Goal: Task Accomplishment & Management: Complete application form

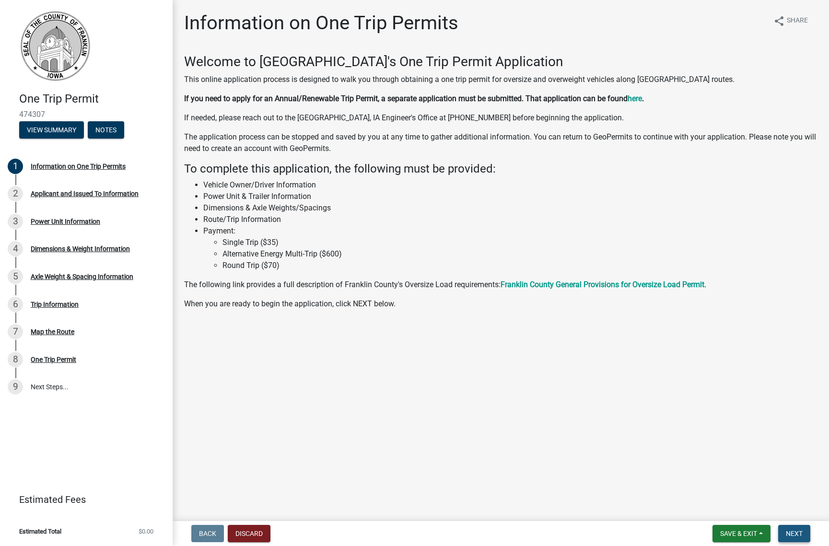
click at [801, 534] on span "Next" at bounding box center [794, 534] width 17 height 8
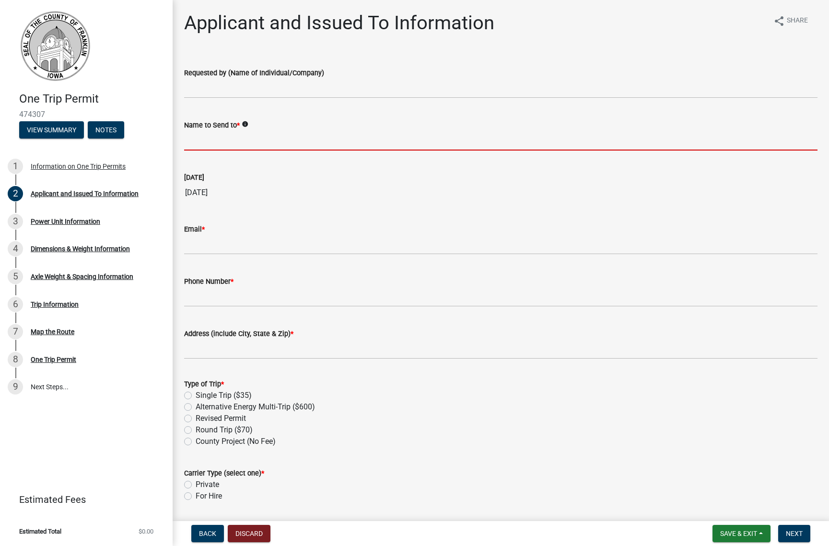
click at [249, 137] on input "Name to Send to *" at bounding box center [500, 141] width 633 height 20
click at [268, 91] on input "Requested by (Name of Individual/Company)" at bounding box center [500, 89] width 633 height 20
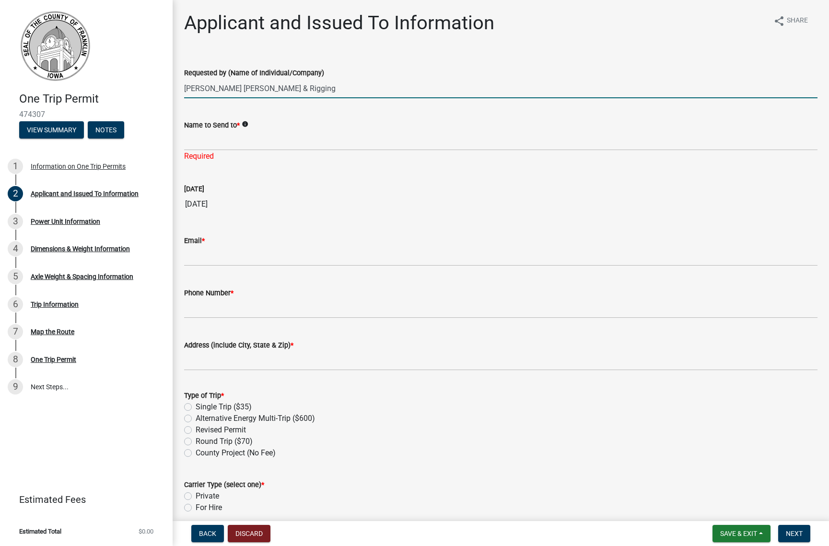
type input "[PERSON_NAME] [PERSON_NAME] & Rigging"
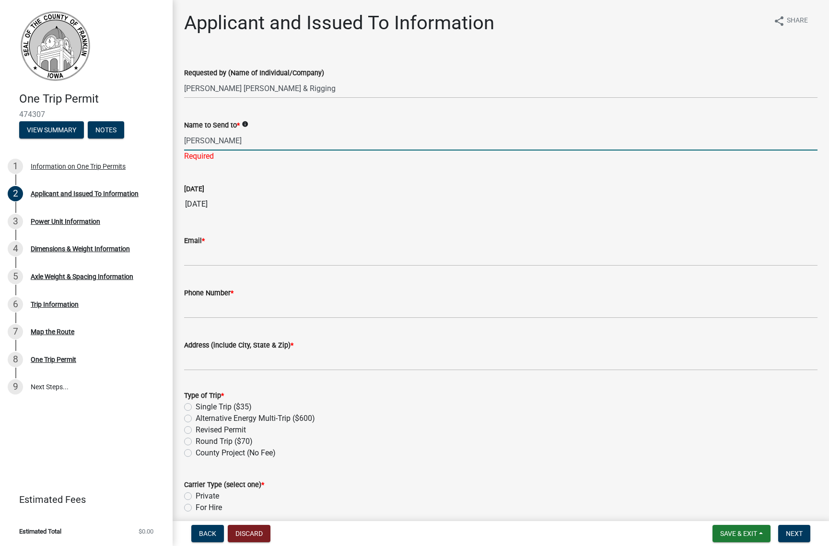
type input "[PERSON_NAME]"
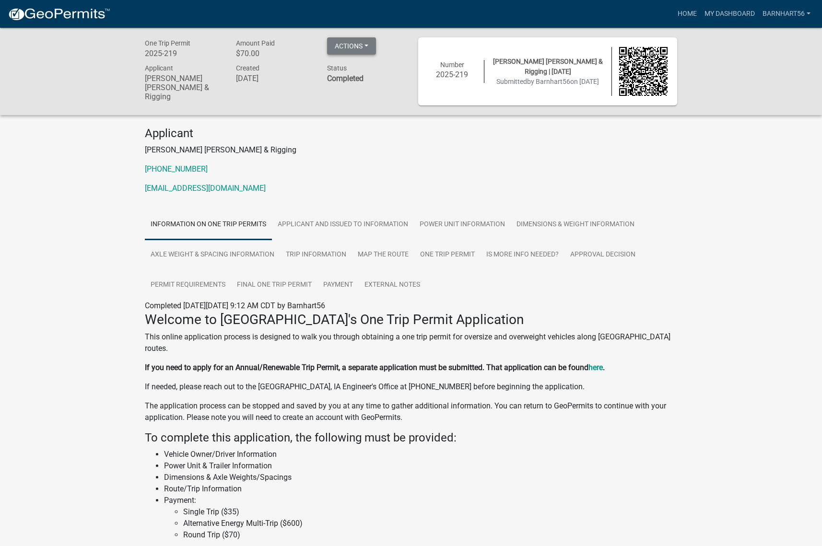
click at [351, 48] on button "Actions" at bounding box center [351, 45] width 49 height 17
click at [299, 87] on div "Created [DATE]" at bounding box center [274, 83] width 91 height 43
click at [448, 254] on link "One Trip Permit" at bounding box center [447, 255] width 66 height 31
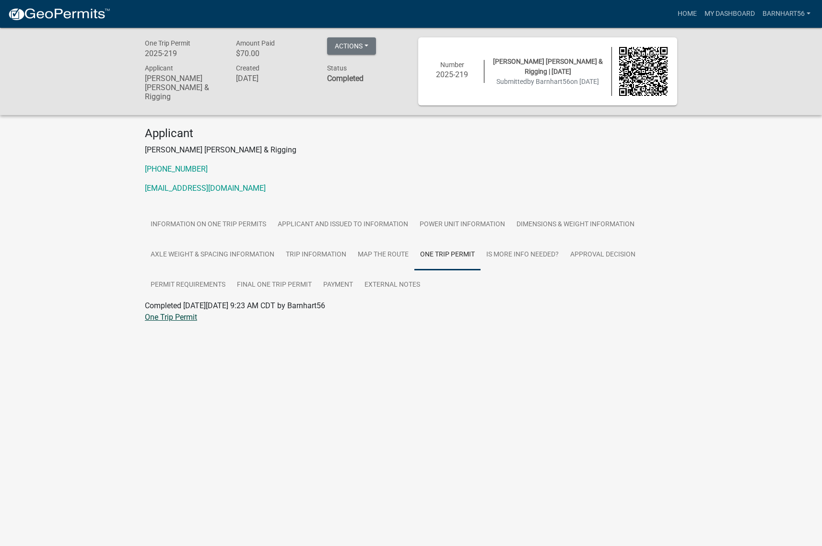
click at [182, 318] on link "One Trip Permit" at bounding box center [171, 317] width 52 height 9
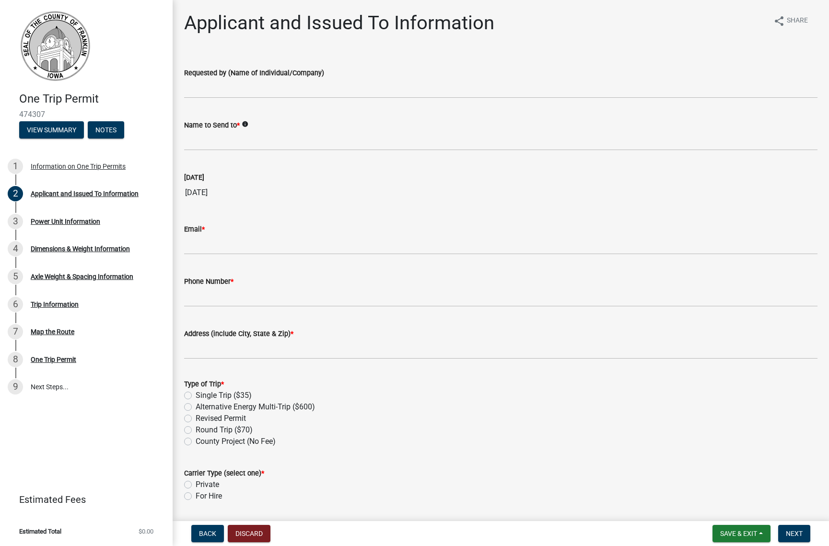
click at [242, 100] on wm-data-entity-input "Requested by (Name of Individual/Company)" at bounding box center [500, 80] width 633 height 52
click at [246, 88] on input "Requested by (Name of Individual/Company)" at bounding box center [500, 89] width 633 height 20
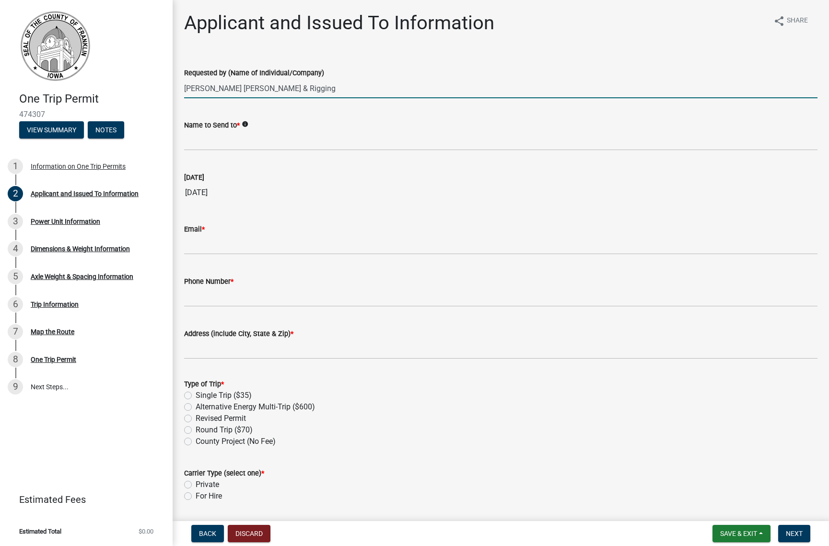
type input "Barnhart Crane & Rigging"
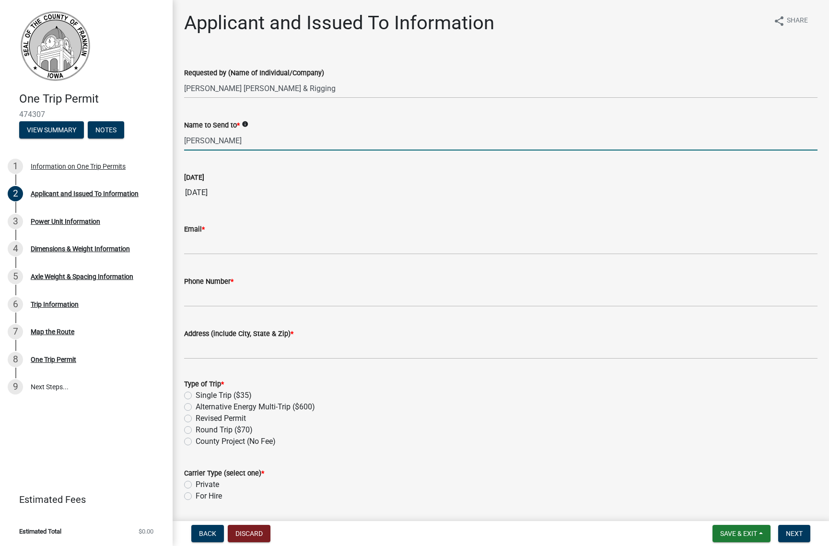
type input "Becky Bruns"
click at [235, 191] on input "[DATE]" at bounding box center [500, 192] width 633 height 19
click at [208, 193] on input "09/05/2025" at bounding box center [500, 192] width 633 height 19
drag, startPoint x: 208, startPoint y: 193, endPoint x: 203, endPoint y: 192, distance: 5.3
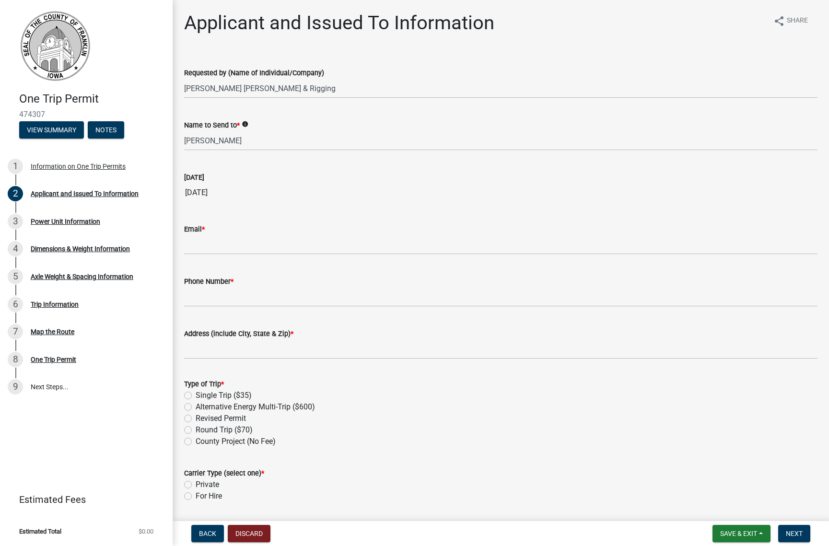
click at [203, 192] on input "09/05/2025" at bounding box center [500, 192] width 633 height 19
drag, startPoint x: 203, startPoint y: 192, endPoint x: 250, endPoint y: 219, distance: 53.9
click at [250, 219] on div "Email *" at bounding box center [500, 232] width 633 height 45
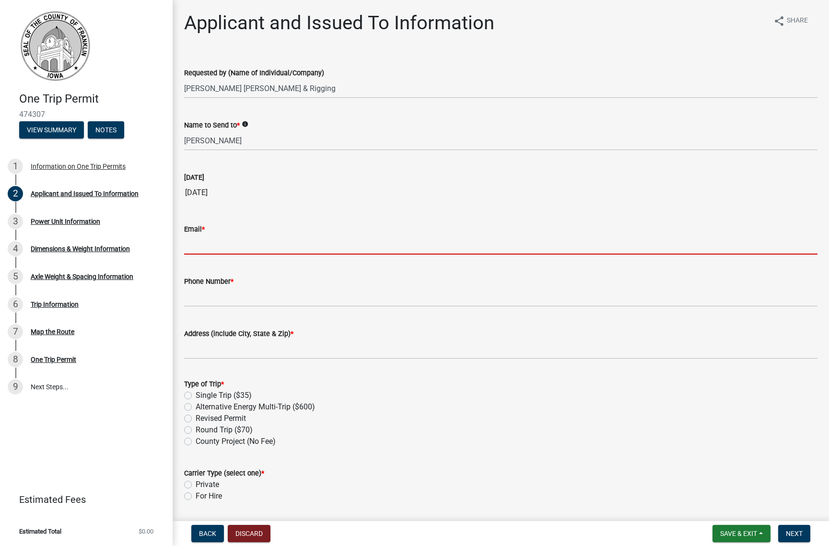
click at [219, 241] on input "Email *" at bounding box center [500, 245] width 633 height 20
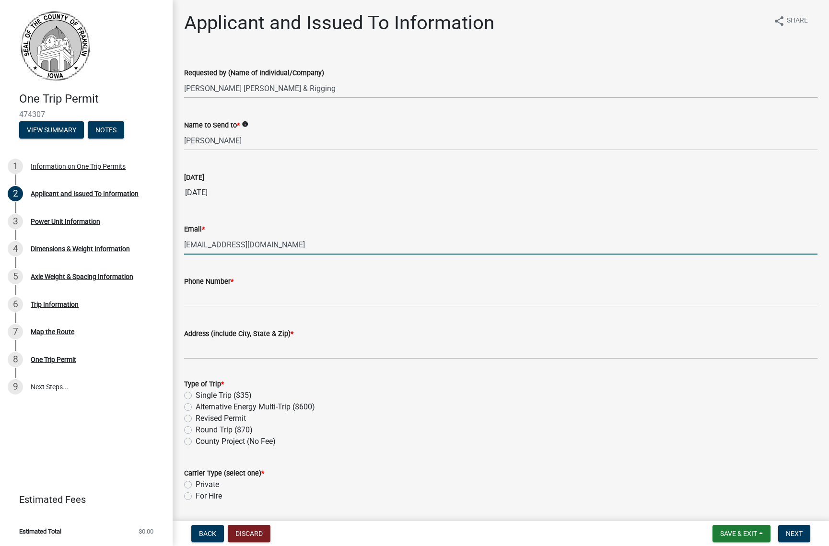
type input "[EMAIL_ADDRESS][DOMAIN_NAME]"
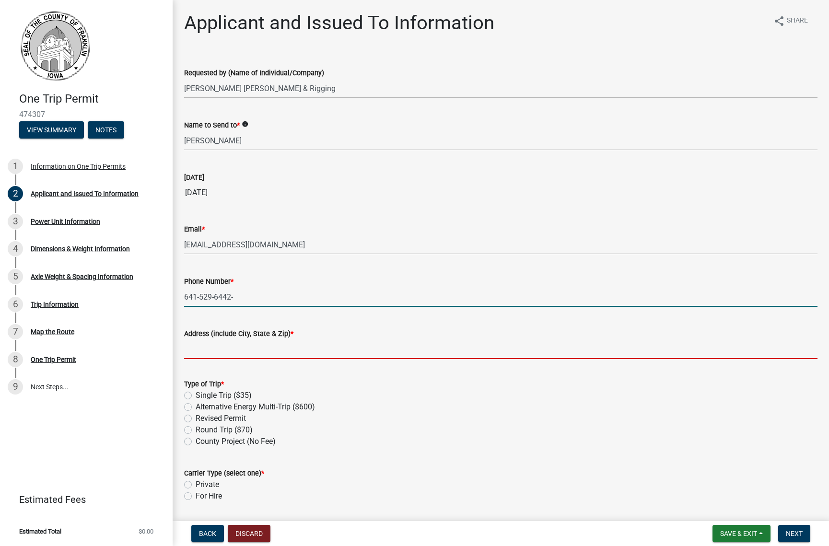
click at [262, 300] on input "641-529-6442-" at bounding box center [500, 297] width 633 height 20
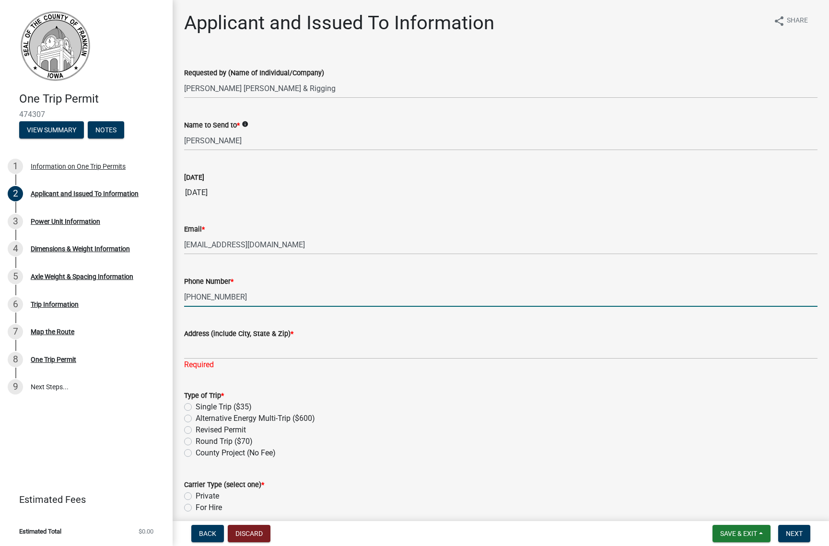
type input "[PHONE_NUMBER]"
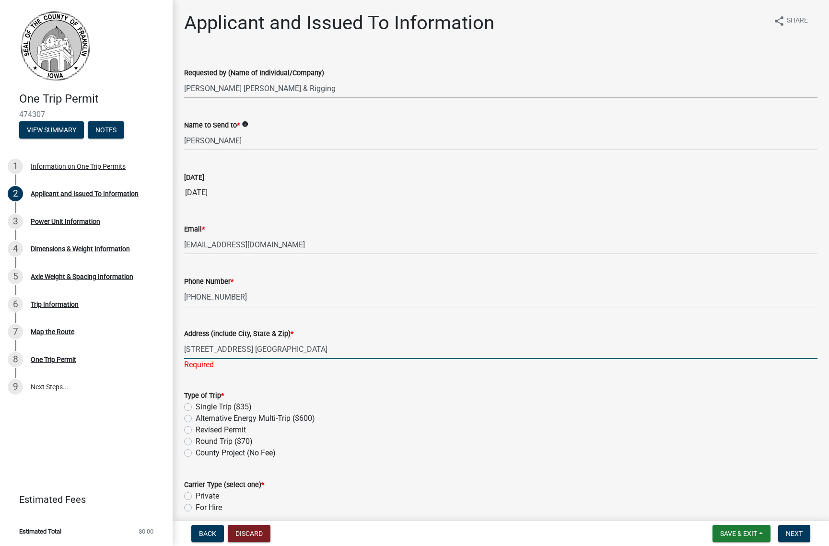
type input "[STREET_ADDRESS] [GEOGRAPHIC_DATA]"
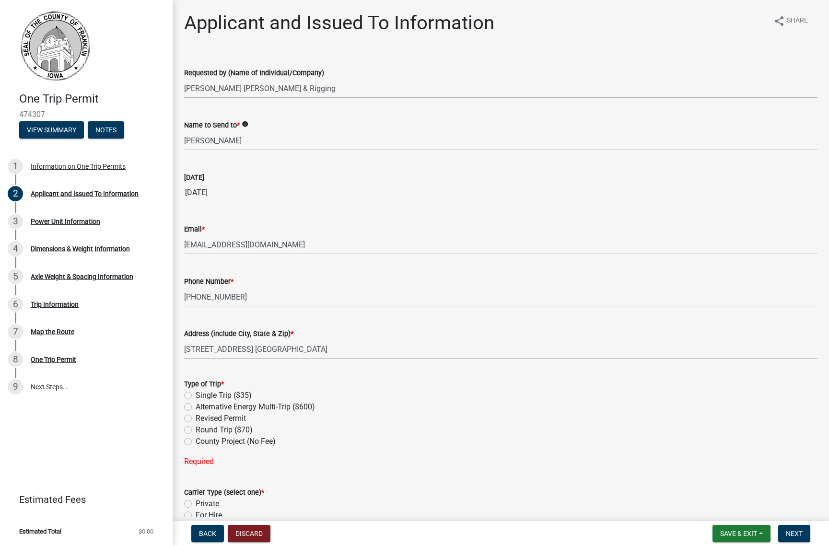
click at [196, 393] on label "Single Trip ($35)" at bounding box center [224, 396] width 56 height 12
click at [196, 393] on input "Single Trip ($35)" at bounding box center [199, 393] width 6 height 6
radio input "true"
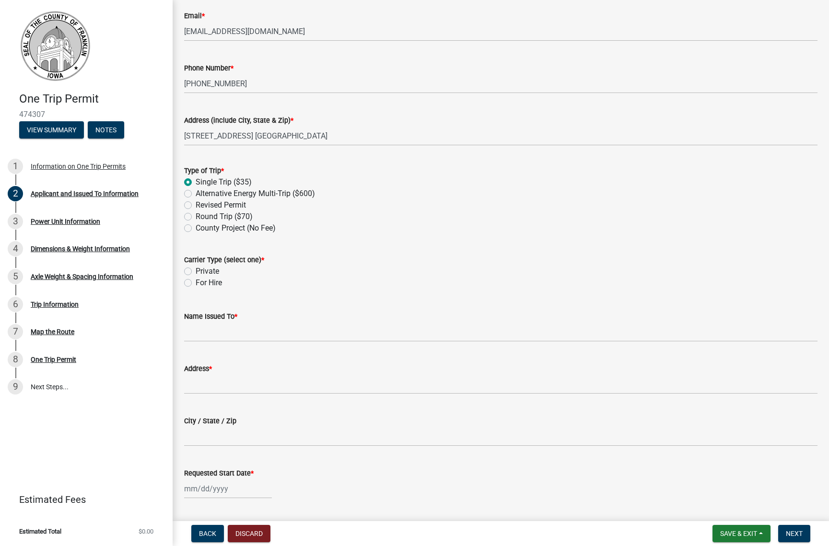
scroll to position [240, 0]
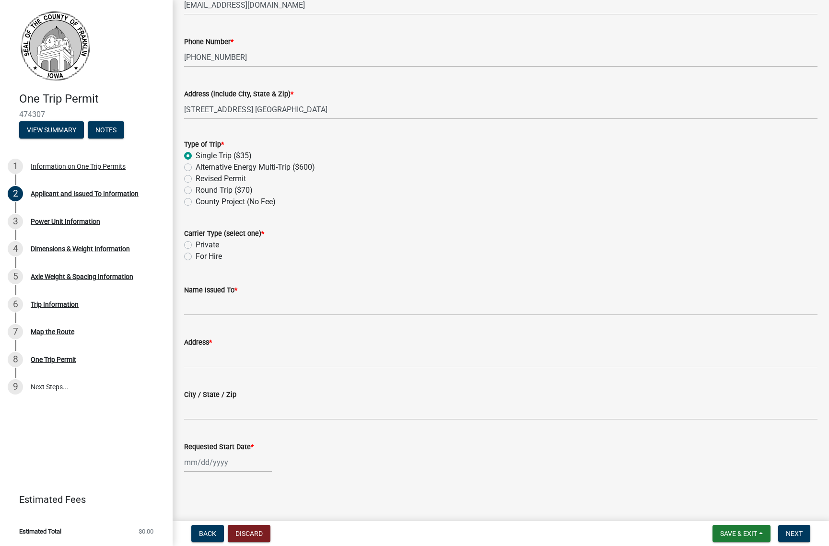
click at [182, 247] on div "Carrier Type (select one) * Private For Hire" at bounding box center [501, 239] width 648 height 46
click at [194, 242] on div "Private" at bounding box center [500, 245] width 633 height 12
click at [196, 245] on label "Private" at bounding box center [207, 245] width 23 height 12
click at [196, 245] on input "Private" at bounding box center [199, 242] width 6 height 6
radio input "true"
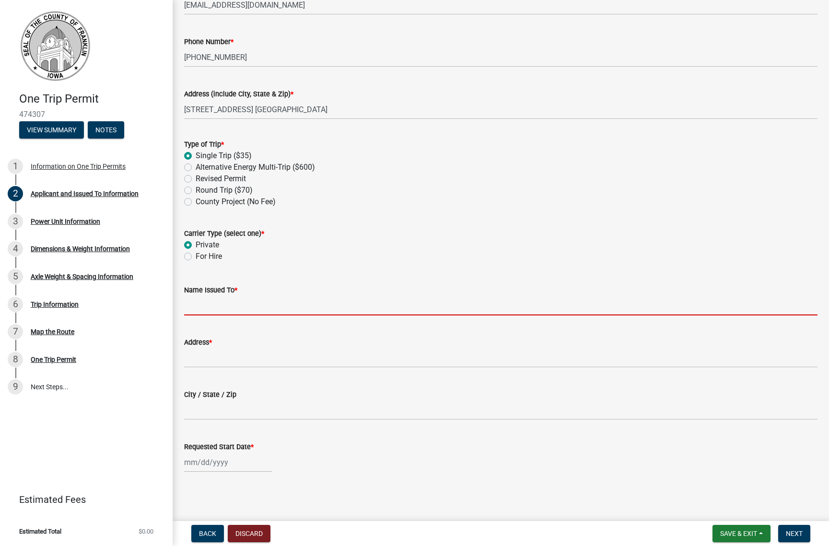
click at [223, 307] on input "Name Issued To *" at bounding box center [500, 306] width 633 height 20
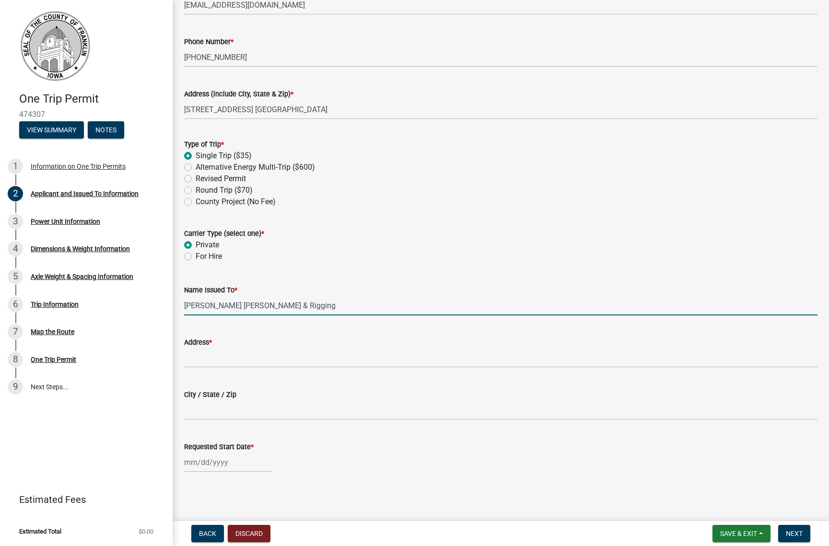
type input "[PERSON_NAME] [PERSON_NAME] & Rigging"
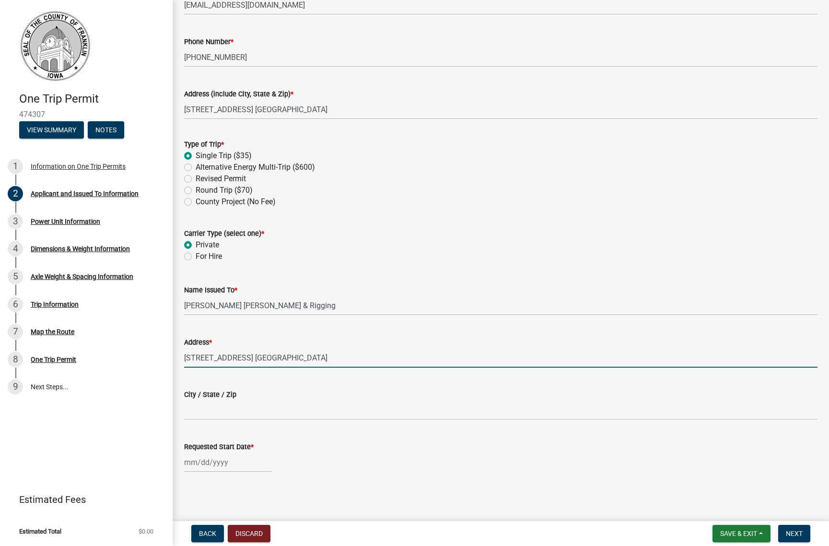
type input "[STREET_ADDRESS] [GEOGRAPHIC_DATA]"
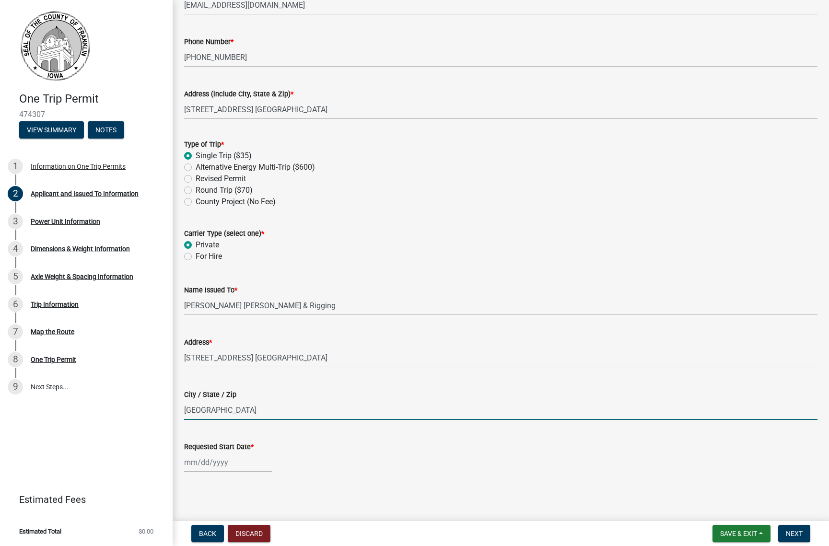
type input "[GEOGRAPHIC_DATA]"
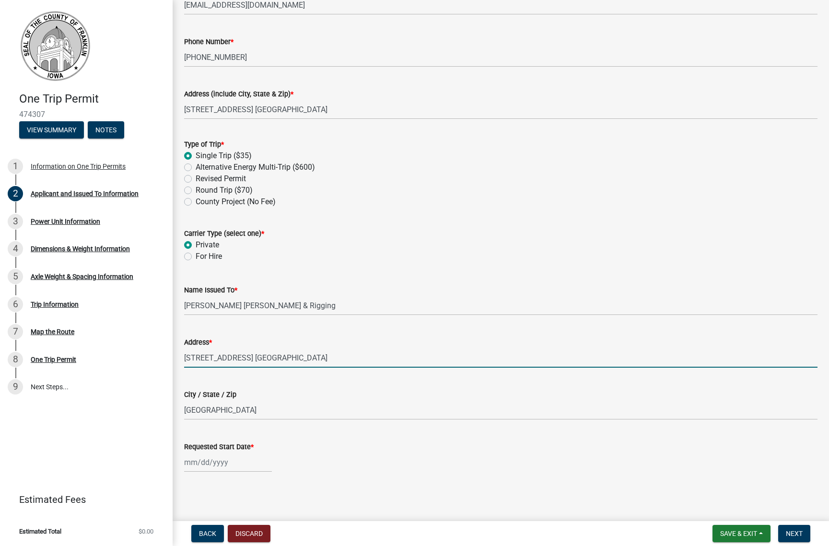
drag, startPoint x: 327, startPoint y: 361, endPoint x: 253, endPoint y: 350, distance: 74.6
click at [253, 350] on input "[STREET_ADDRESS] [GEOGRAPHIC_DATA]" at bounding box center [500, 358] width 633 height 20
type input "[STREET_ADDRESS]"
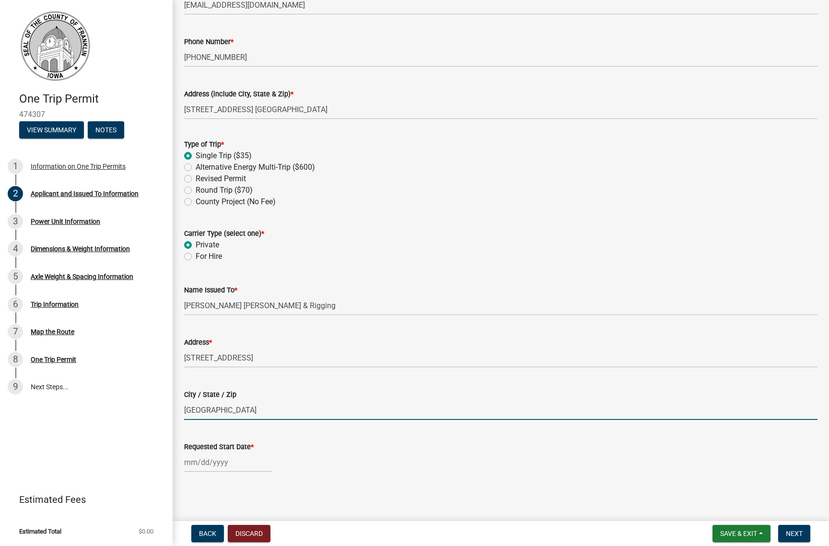
select select "9"
select select "2025"
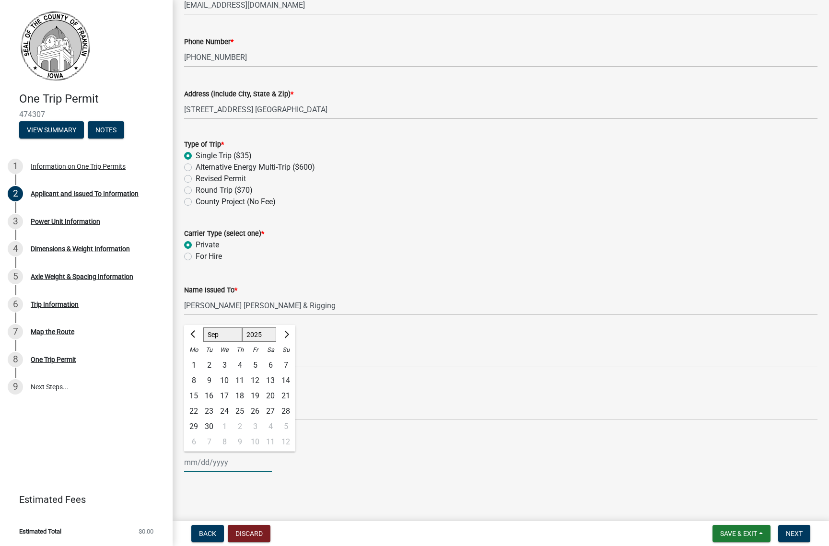
click at [221, 462] on input "Requested Start Date *" at bounding box center [228, 463] width 88 height 20
click at [319, 493] on main "Applicant and Issued To Information share Share Requested by (Name of Individua…" at bounding box center [501, 258] width 656 height 517
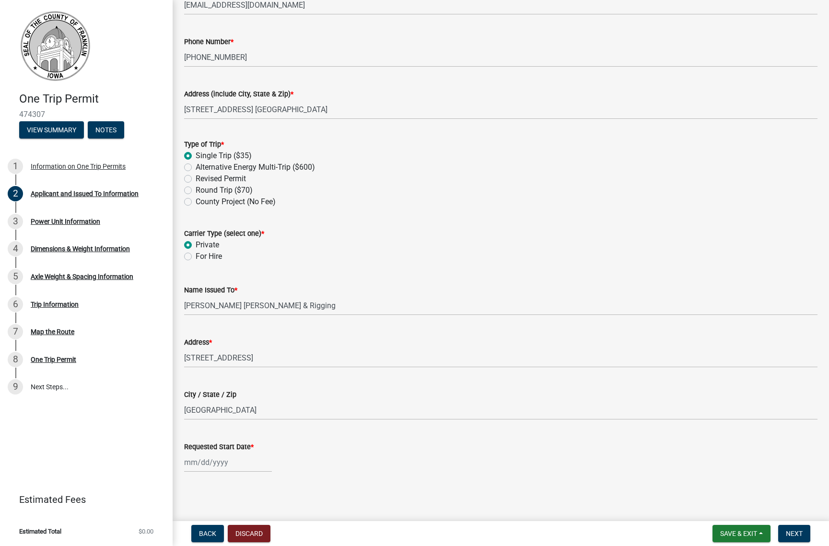
click at [228, 465] on div at bounding box center [228, 463] width 88 height 20
select select "9"
select select "2025"
click at [194, 378] on div "8" at bounding box center [193, 380] width 15 height 15
type input "09/08/2025"
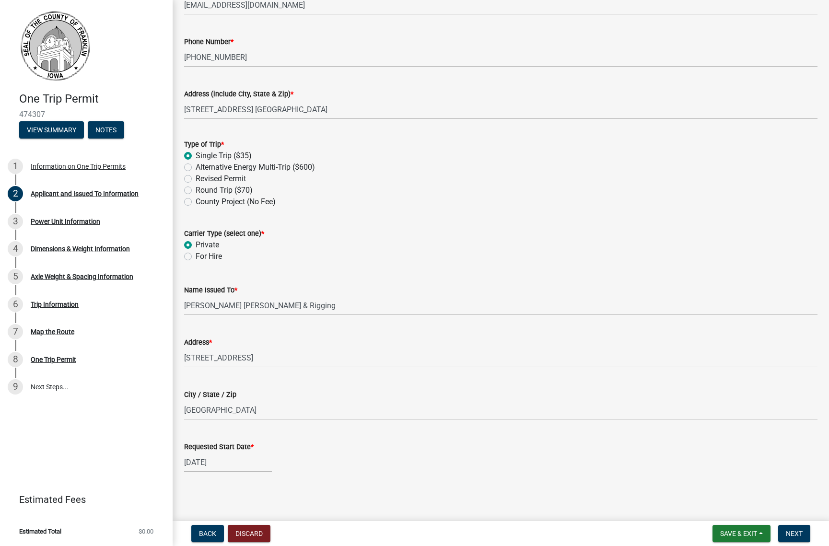
click at [307, 478] on wm-data-entity-input "Requested Start Date * 09/08/2025" at bounding box center [500, 454] width 633 height 53
click at [795, 536] on span "Next" at bounding box center [794, 534] width 17 height 8
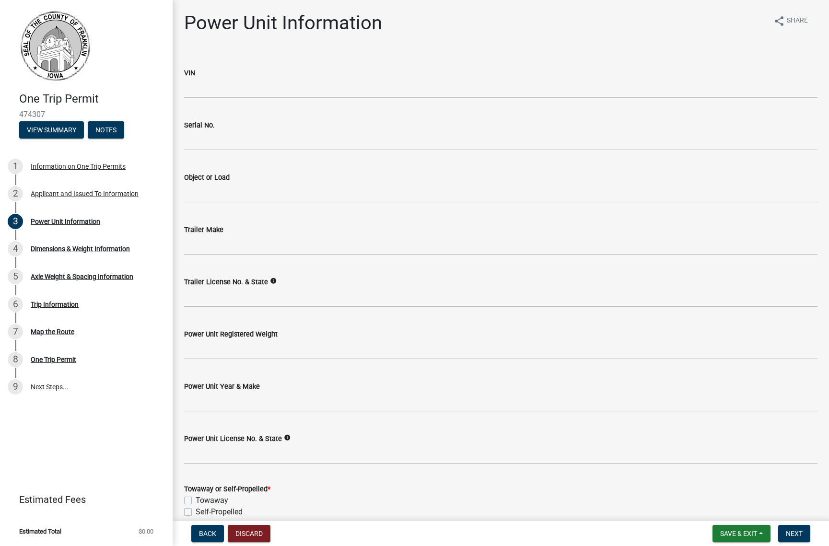
click at [213, 103] on wm-data-entity-input "VIN" at bounding box center [500, 80] width 633 height 52
click at [208, 81] on input "VIN" at bounding box center [500, 89] width 633 height 20
drag, startPoint x: 247, startPoint y: 97, endPoint x: 241, endPoint y: 91, distance: 8.8
click at [246, 96] on input "VIN" at bounding box center [500, 89] width 633 height 20
type input "P6J7-9206"
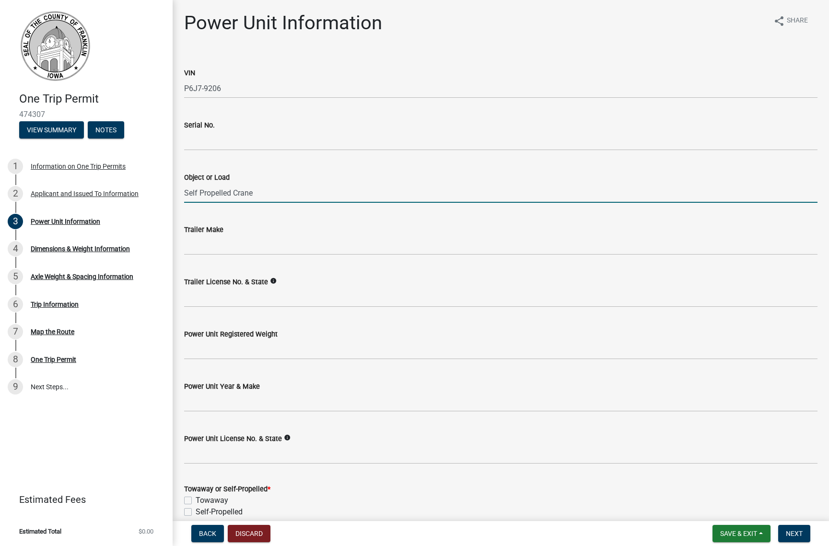
type input "Self Propelled Crane"
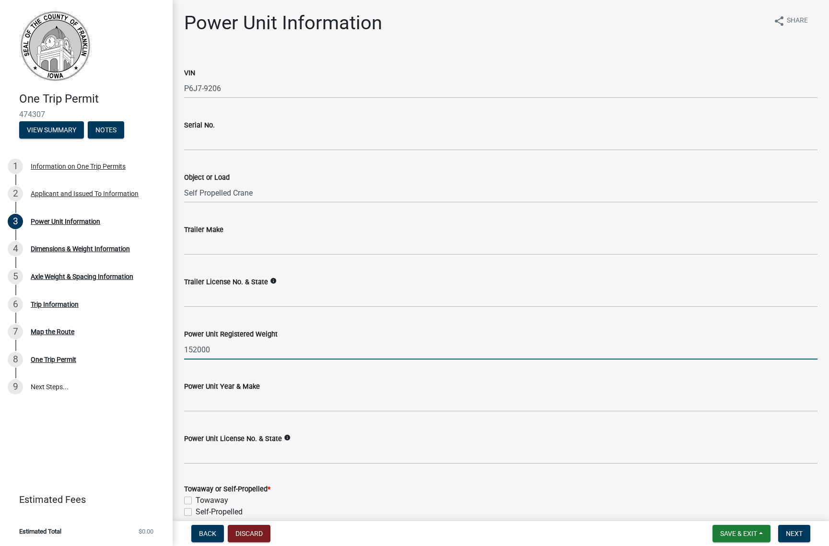
type input "152000"
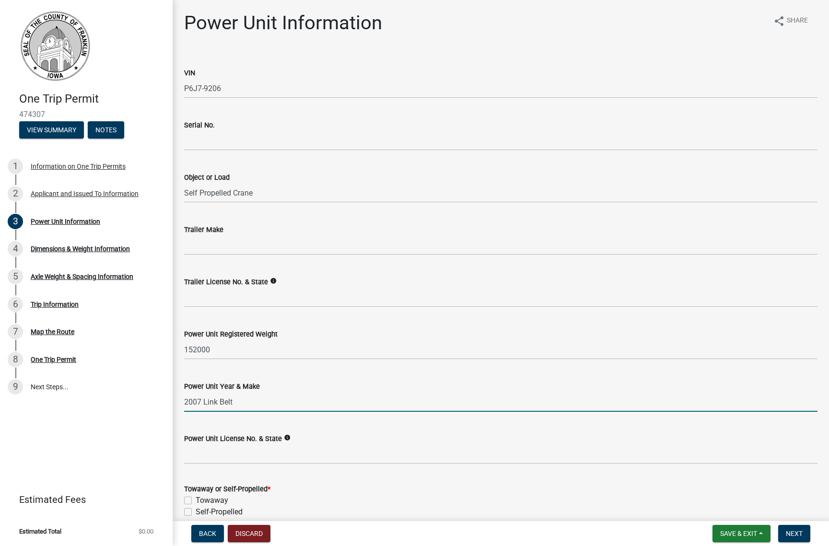
type input "2007 Link Belt"
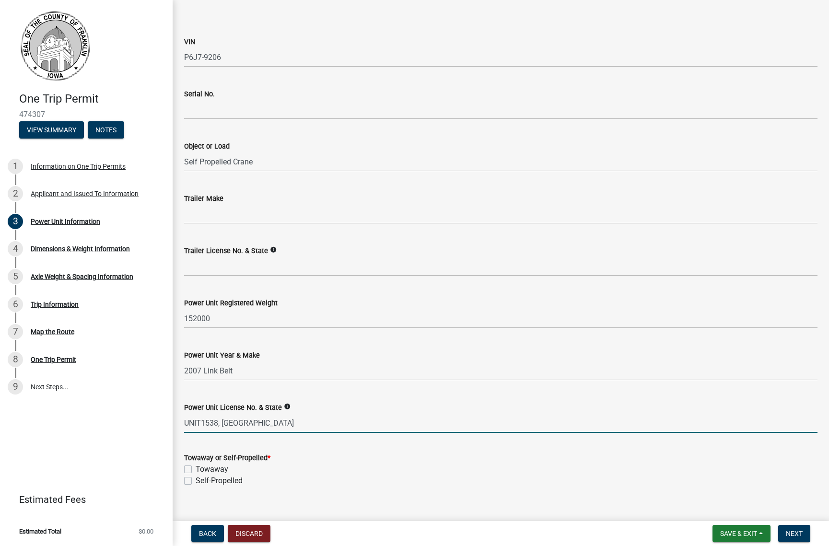
scroll to position [47, 0]
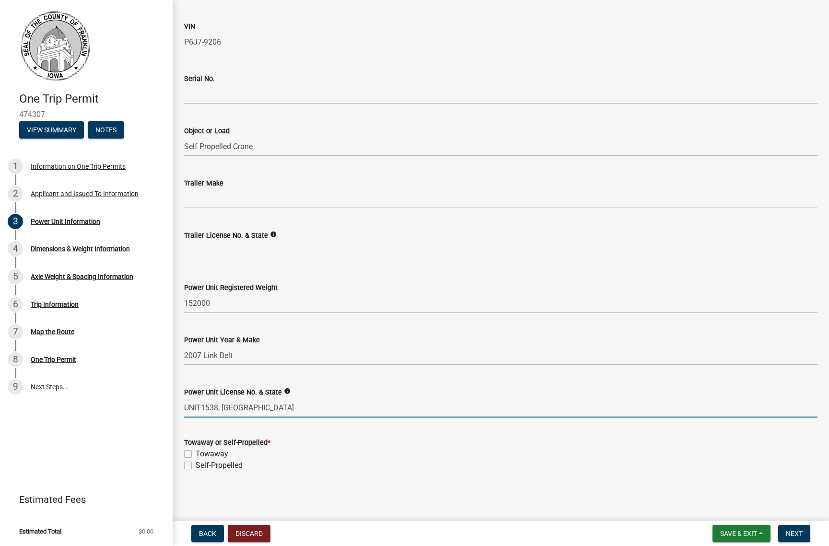
type input "UNIT1538, TN"
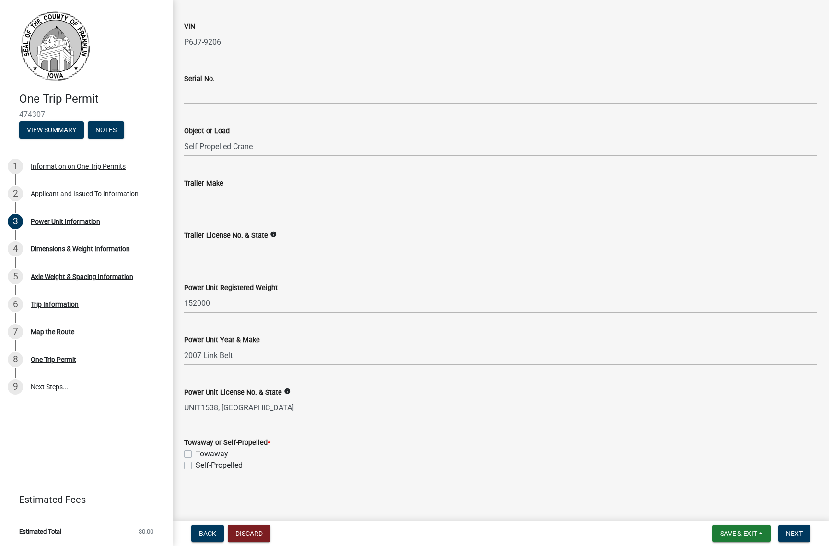
click at [196, 467] on label "Self-Propelled" at bounding box center [219, 466] width 47 height 12
click at [196, 466] on input "Self-Propelled" at bounding box center [199, 463] width 6 height 6
checkbox input "true"
checkbox input "false"
checkbox input "true"
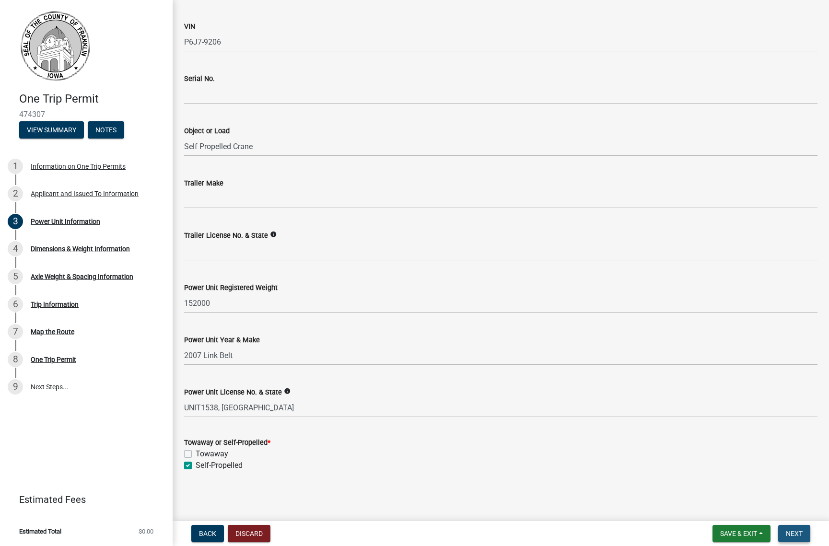
click at [794, 533] on span "Next" at bounding box center [794, 534] width 17 height 8
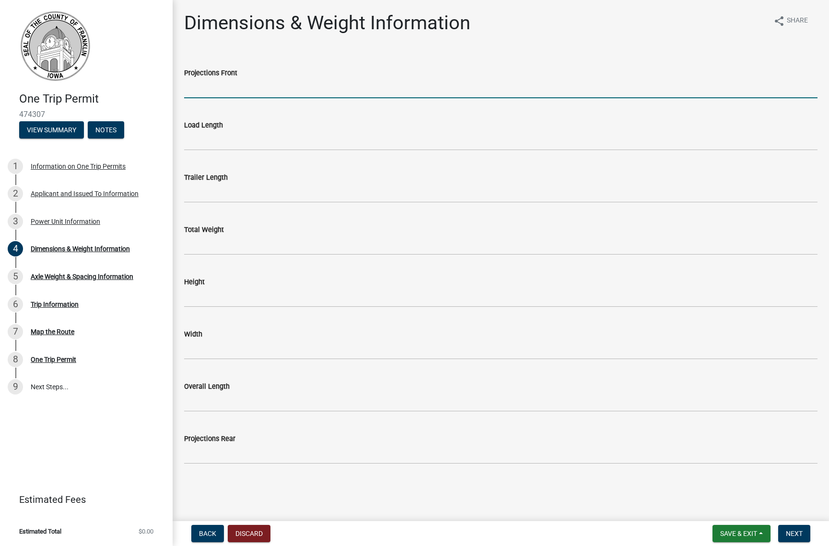
click at [259, 92] on input "Projections Front" at bounding box center [500, 89] width 633 height 20
type input "0' 0""
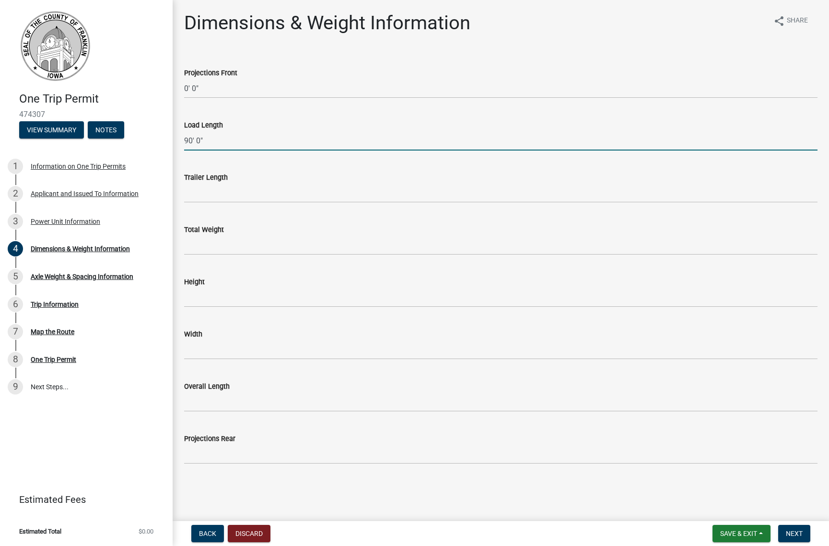
type input "90' 0""
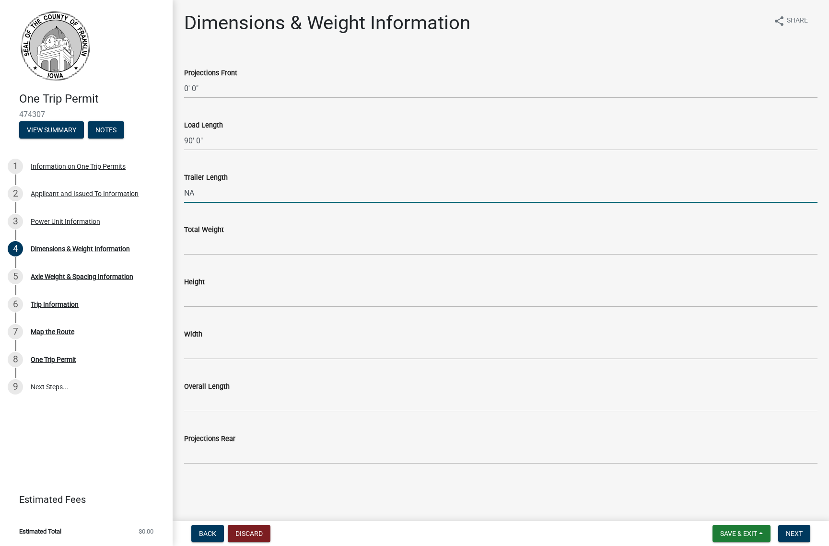
type input "NA"
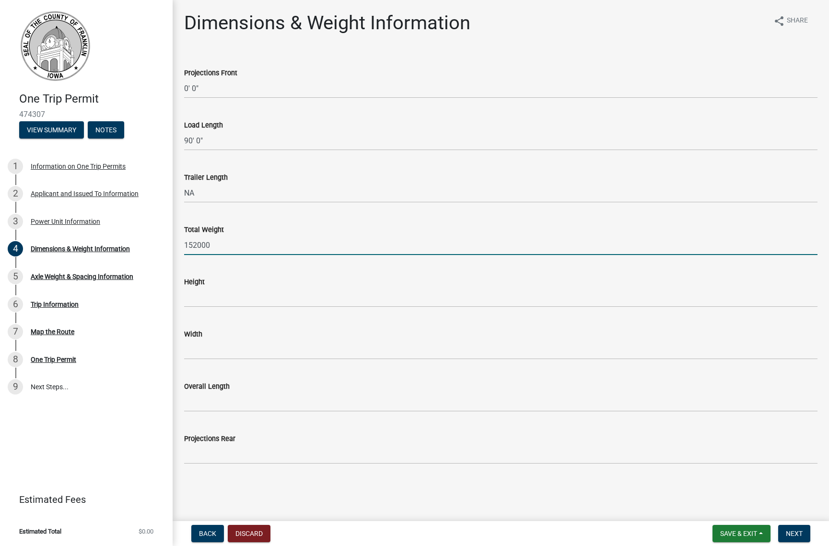
type input "152000"
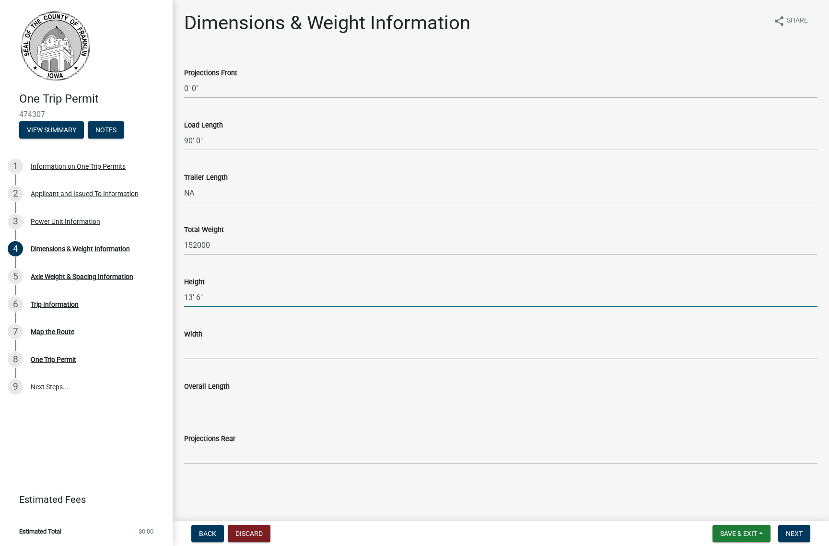
type input "13' 6""
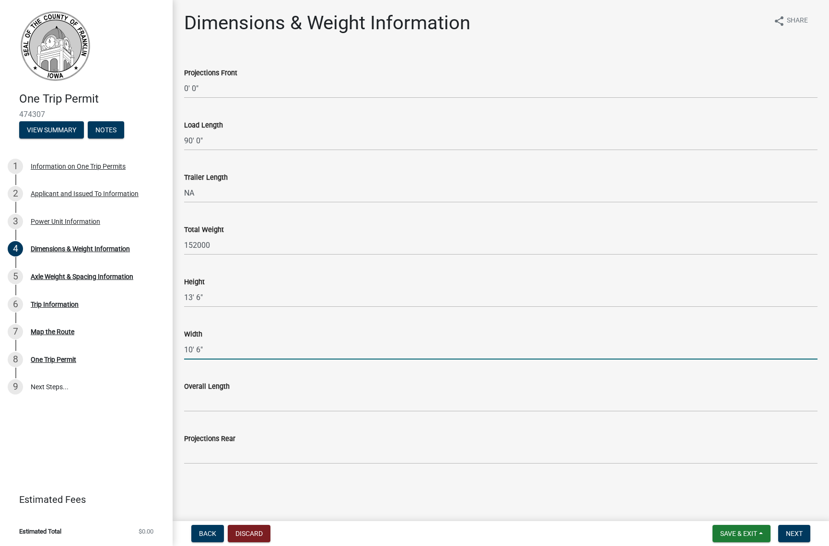
type input "10' 6""
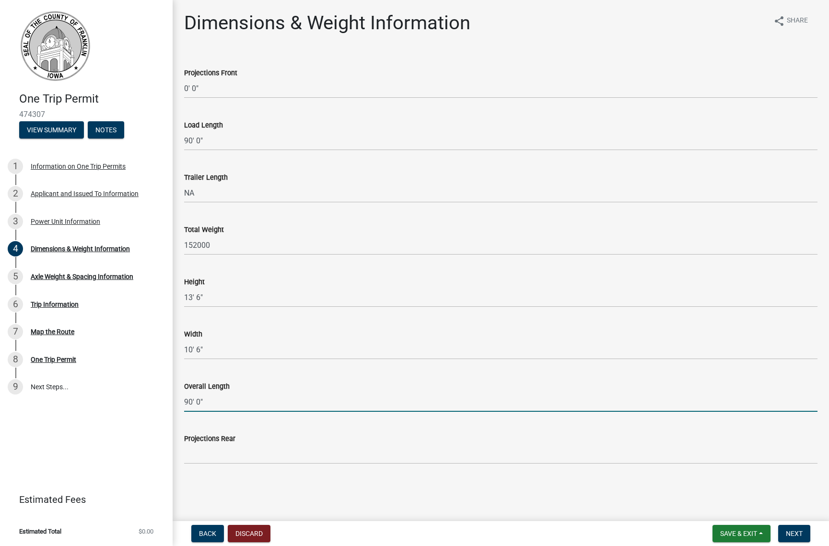
type input "90' 0""
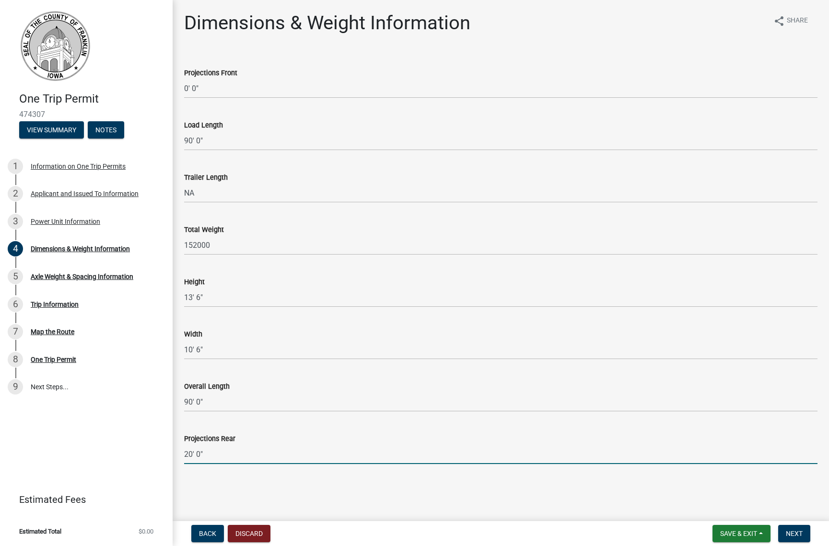
type input "20' 0""
click at [800, 533] on span "Next" at bounding box center [794, 534] width 17 height 8
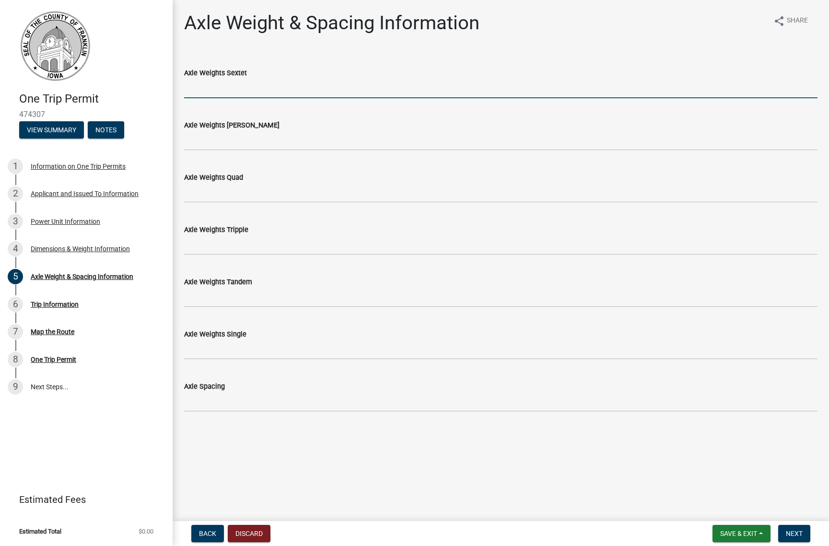
click at [222, 87] on input "Axle Weights Sextet" at bounding box center [500, 89] width 633 height 20
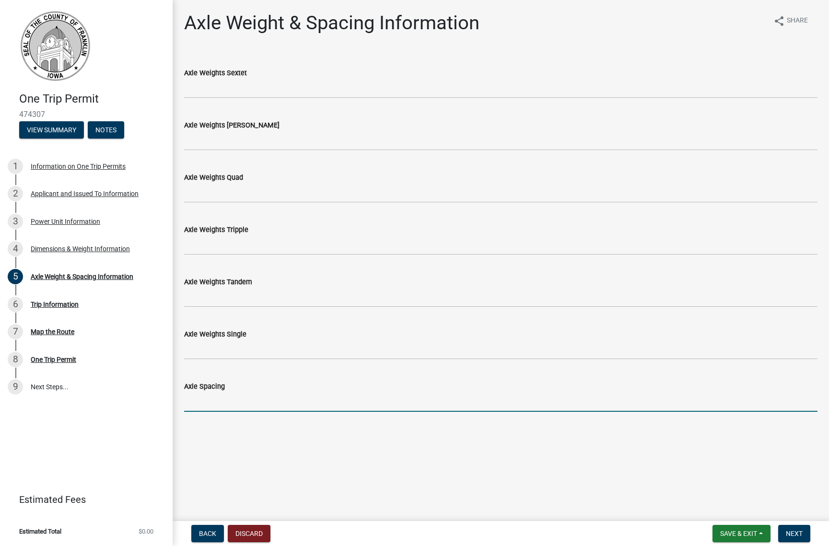
click at [208, 404] on input "Axle Spacing" at bounding box center [500, 402] width 633 height 20
type input "8' 10" 5' 5" 8' 0" 5' 7" 17' 1" 4' 6" 4' 6""
click at [206, 351] on input "Axle Weights Single" at bounding box center [500, 350] width 633 height 20
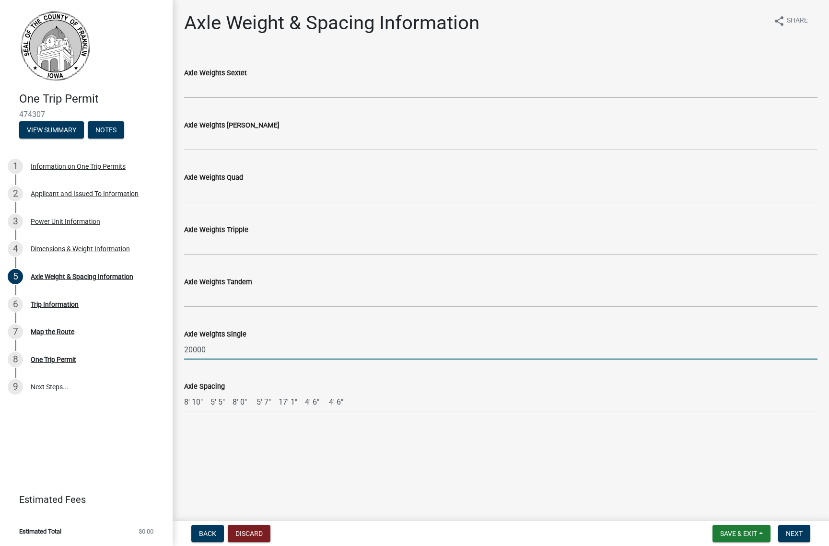
type input "20000"
click at [208, 291] on input "Axle Weights Tandem" at bounding box center [500, 298] width 633 height 20
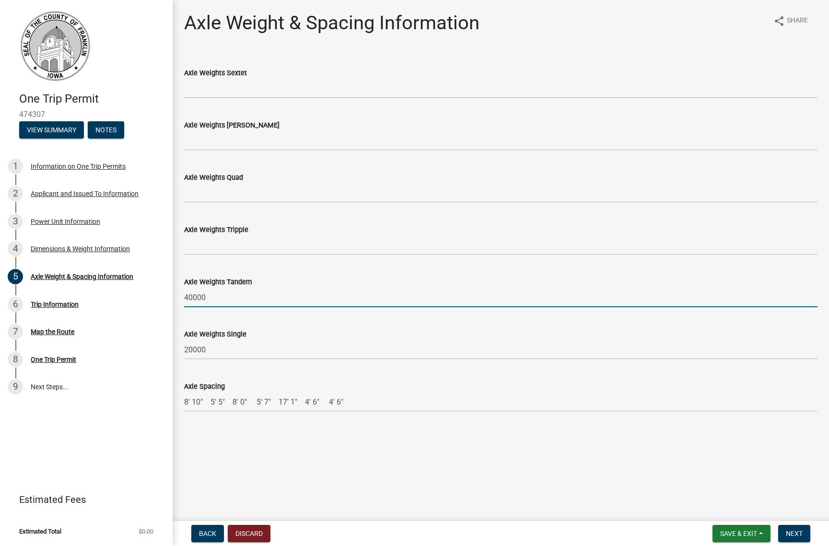
type input "40000"
click at [198, 250] on input "Axle Weights Tripple" at bounding box center [500, 245] width 633 height 20
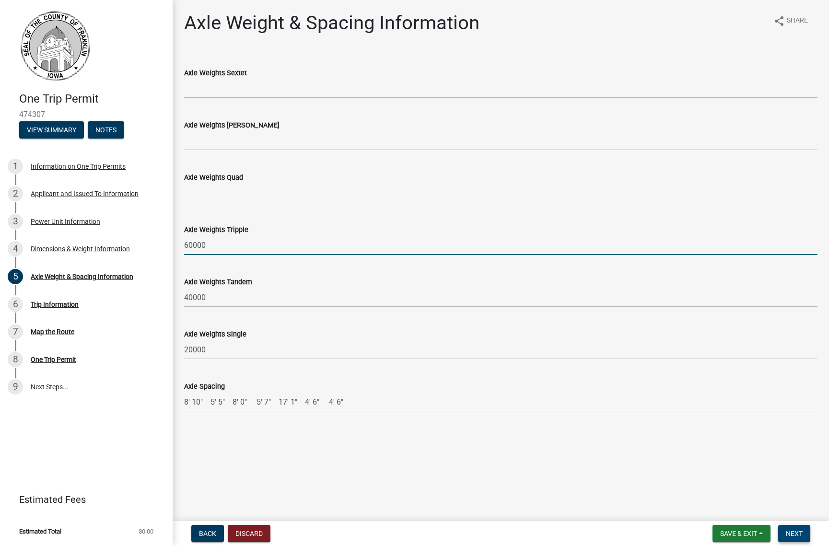
type input "60000"
click at [804, 532] on button "Next" at bounding box center [794, 533] width 32 height 17
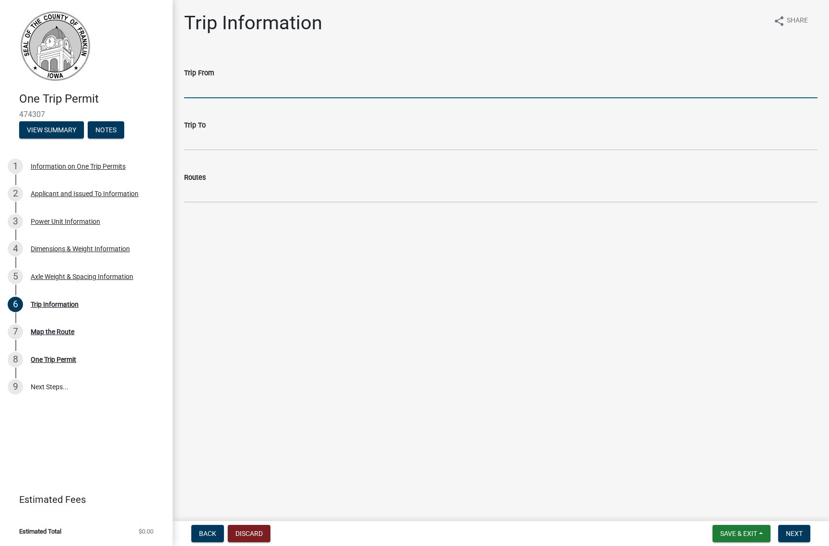
click at [206, 90] on input "Trip From" at bounding box center [500, 89] width 633 height 20
type input "Cerro Gordo County Line"
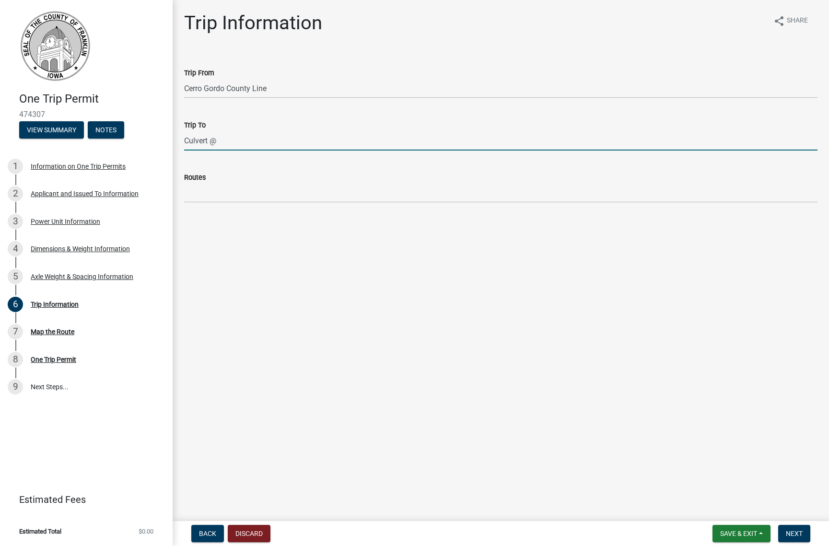
paste input "42.800367, -94.069816"
type input "Culvert @ 42.800367, -94.069816"
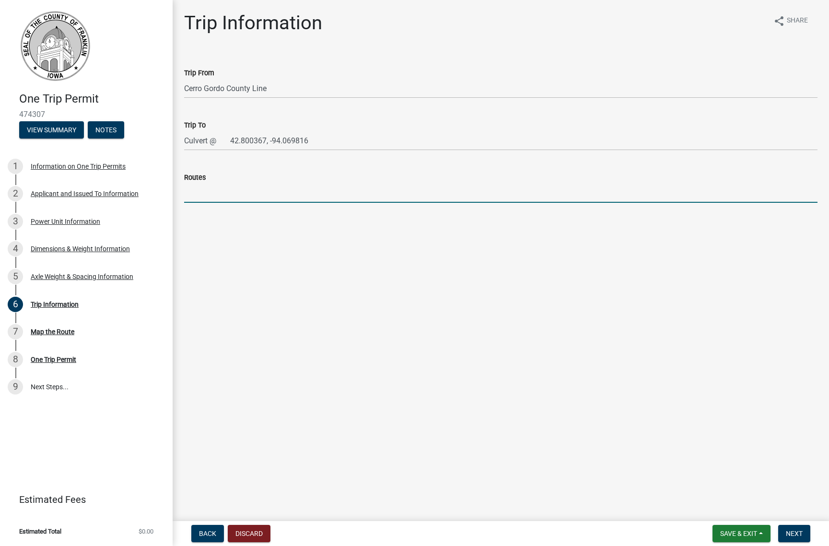
click at [201, 189] on input "Routes" at bounding box center [500, 193] width 633 height 20
click at [204, 195] on input "Routes" at bounding box center [500, 193] width 633 height 20
type input "Yarrow Ave (CR-S66) South, 255th St. (CR-C13) - West"
click at [794, 538] on button "Next" at bounding box center [794, 533] width 32 height 17
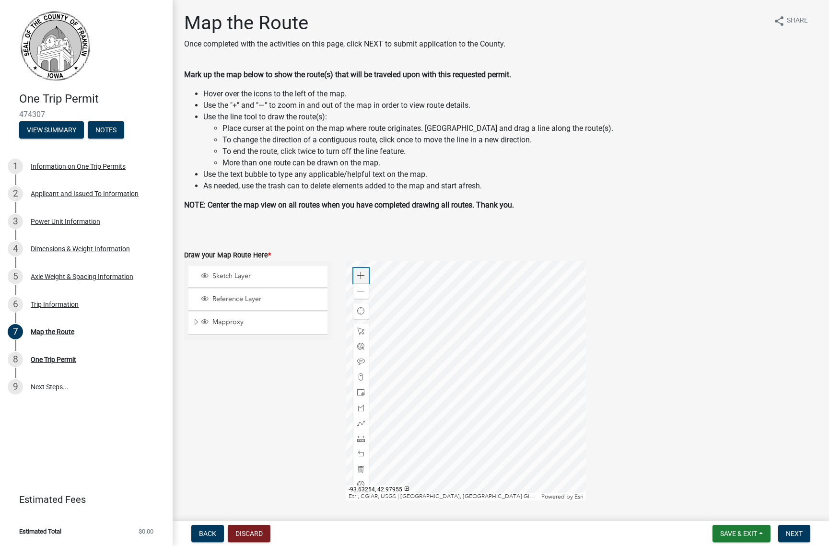
click at [357, 271] on div "Zoom in" at bounding box center [360, 275] width 15 height 15
click at [586, 359] on div at bounding box center [466, 381] width 240 height 240
click at [569, 335] on div at bounding box center [466, 381] width 240 height 240
click at [549, 321] on div at bounding box center [466, 381] width 240 height 240
click at [556, 362] on div at bounding box center [466, 381] width 240 height 240
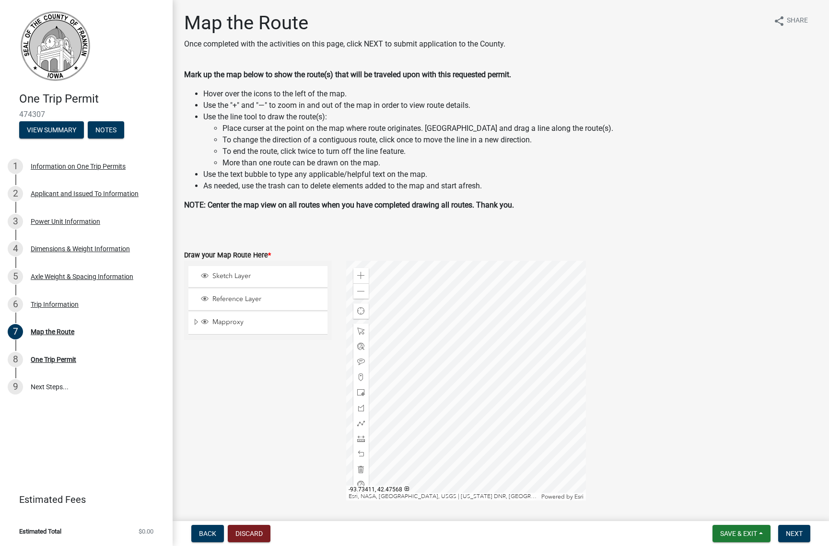
click at [453, 381] on div at bounding box center [466, 381] width 240 height 240
click at [503, 391] on div at bounding box center [466, 381] width 240 height 240
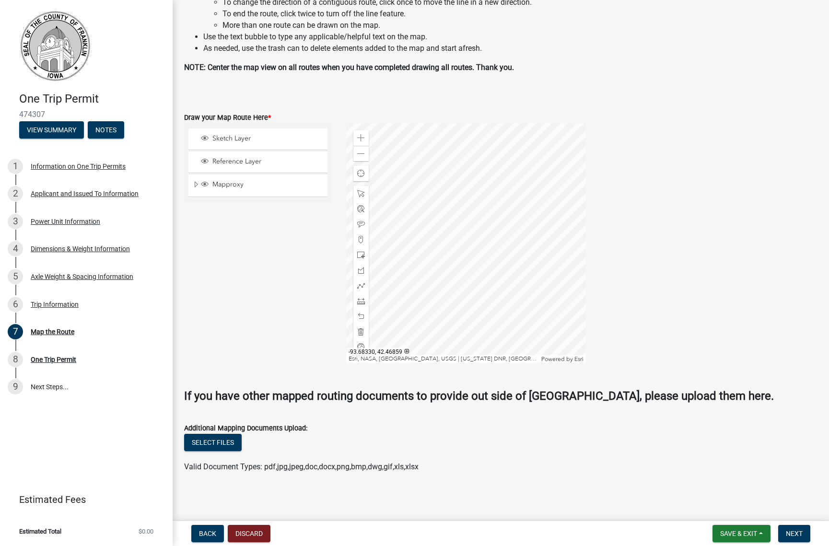
scroll to position [139, 0]
click at [396, 301] on div at bounding box center [466, 242] width 240 height 240
click at [555, 282] on div at bounding box center [466, 242] width 240 height 240
click at [352, 327] on div at bounding box center [466, 242] width 240 height 240
click at [514, 280] on div at bounding box center [466, 242] width 240 height 240
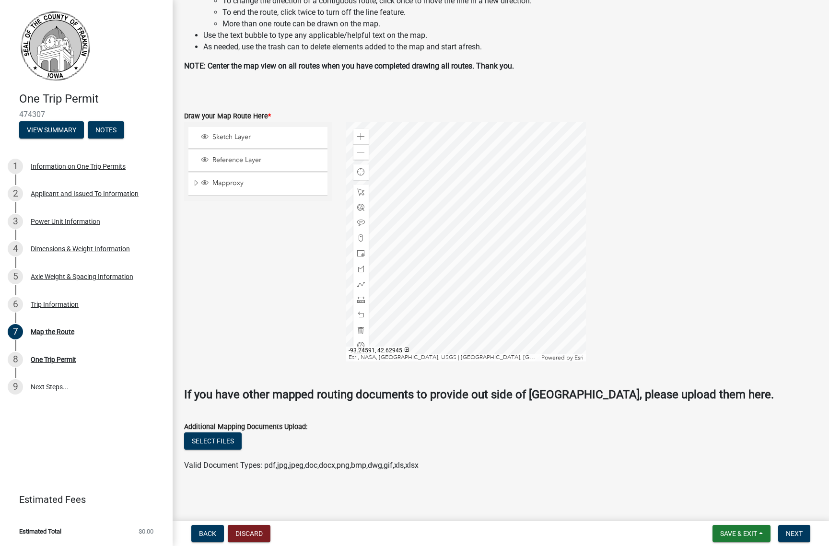
click at [469, 248] on div at bounding box center [466, 242] width 240 height 240
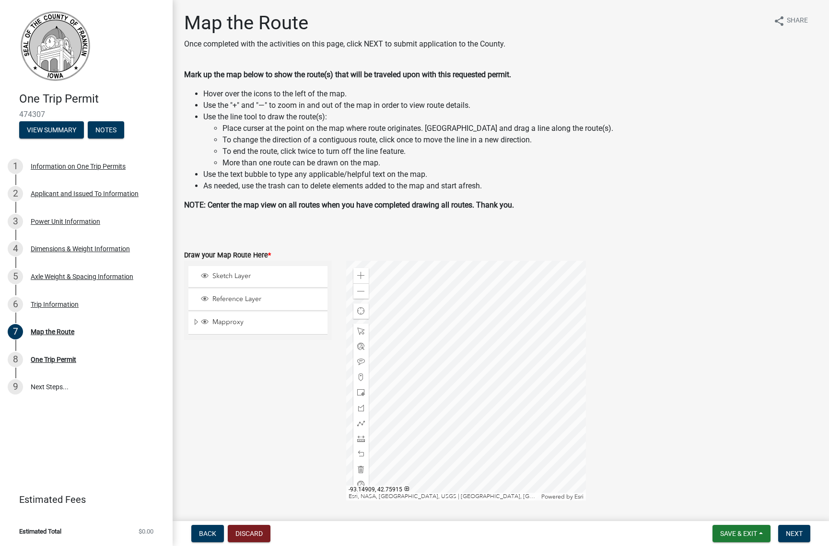
scroll to position [48, 0]
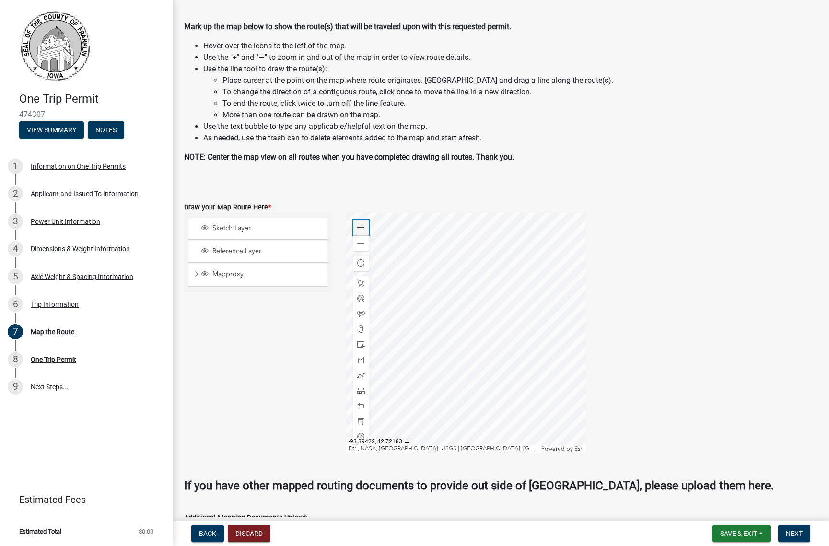
click at [360, 229] on span at bounding box center [361, 228] width 8 height 8
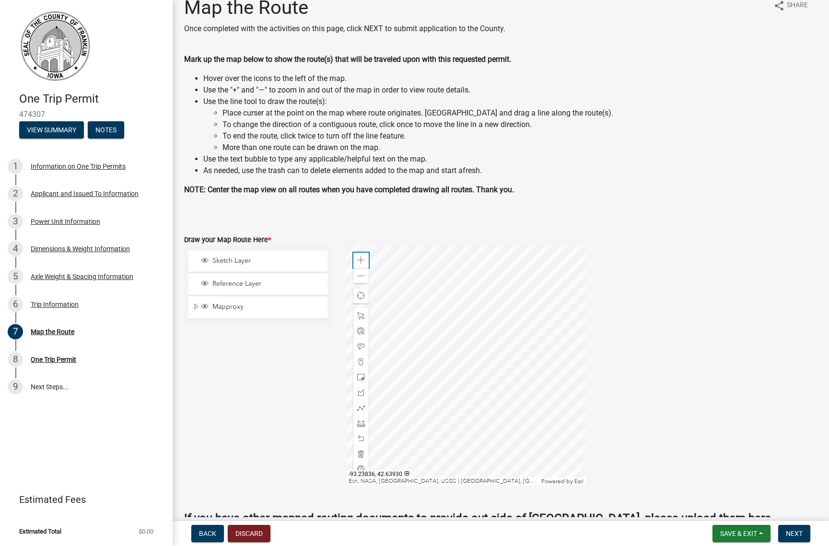
scroll to position [0, 0]
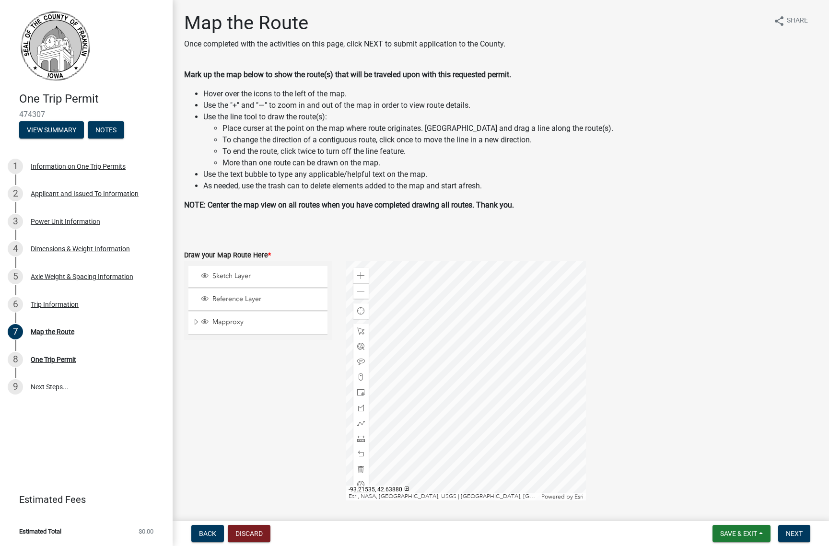
click at [489, 406] on div at bounding box center [466, 381] width 240 height 240
click at [487, 385] on div at bounding box center [466, 381] width 240 height 240
click at [377, 388] on div at bounding box center [466, 381] width 240 height 240
click at [526, 440] on div at bounding box center [466, 381] width 240 height 240
click at [512, 398] on div at bounding box center [466, 381] width 240 height 240
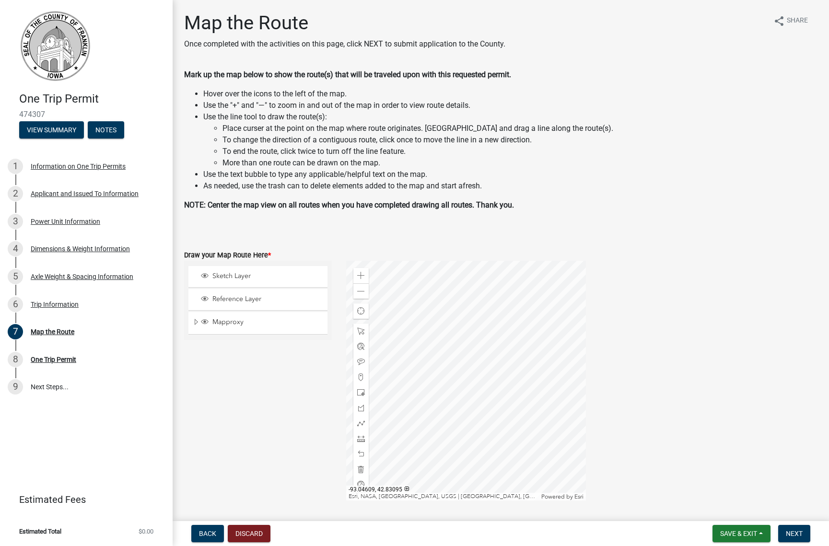
click at [545, 422] on div at bounding box center [466, 381] width 240 height 240
click at [546, 432] on div at bounding box center [466, 381] width 240 height 240
click at [362, 273] on span at bounding box center [361, 276] width 8 height 8
click at [442, 324] on div at bounding box center [466, 381] width 240 height 240
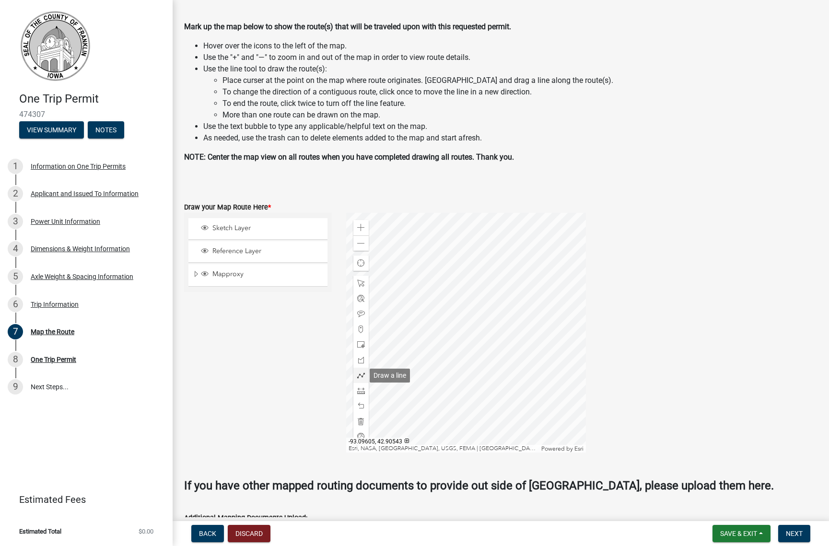
click at [359, 374] on span at bounding box center [361, 376] width 8 height 8
click at [502, 244] on div at bounding box center [466, 333] width 240 height 240
click at [501, 278] on div at bounding box center [466, 333] width 240 height 240
click at [472, 278] on div at bounding box center [466, 333] width 240 height 240
click at [492, 276] on div at bounding box center [466, 333] width 240 height 240
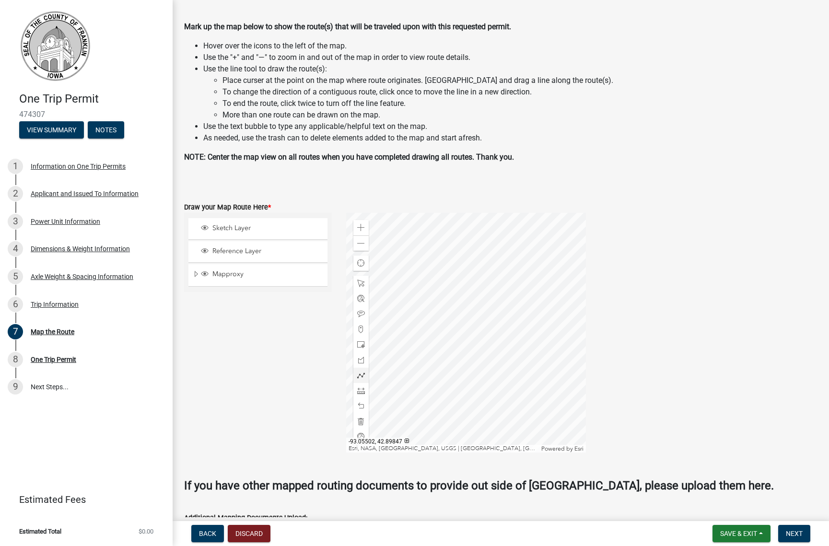
click at [492, 276] on div at bounding box center [466, 333] width 240 height 240
click at [792, 538] on button "Next" at bounding box center [794, 533] width 32 height 17
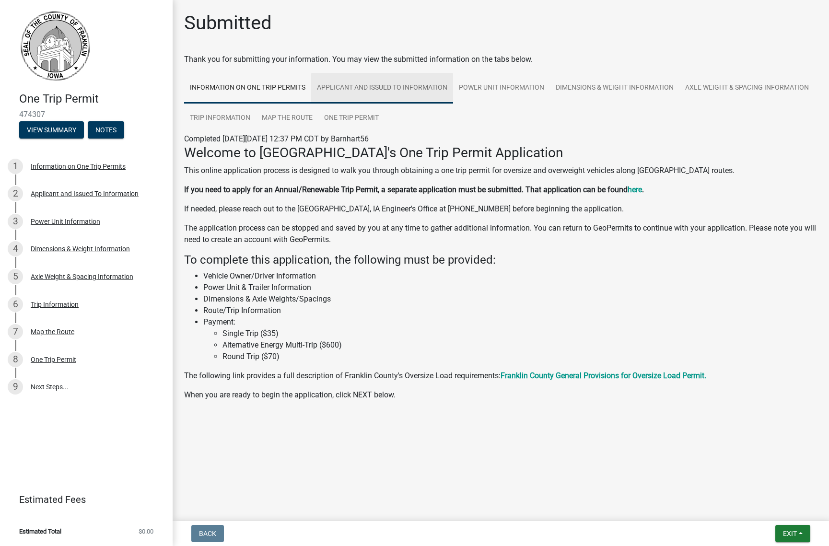
click at [349, 87] on link "Applicant and Issued To Information" at bounding box center [382, 88] width 142 height 31
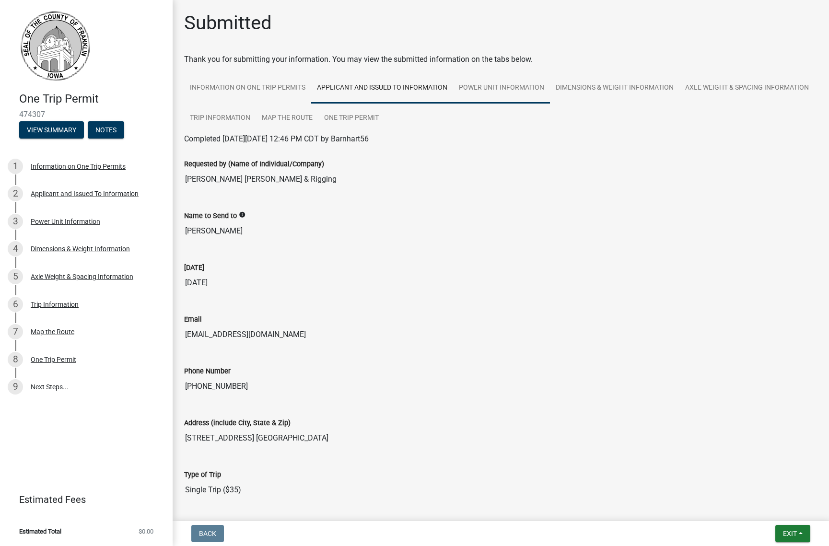
click at [495, 93] on link "Power Unit Information" at bounding box center [501, 88] width 97 height 31
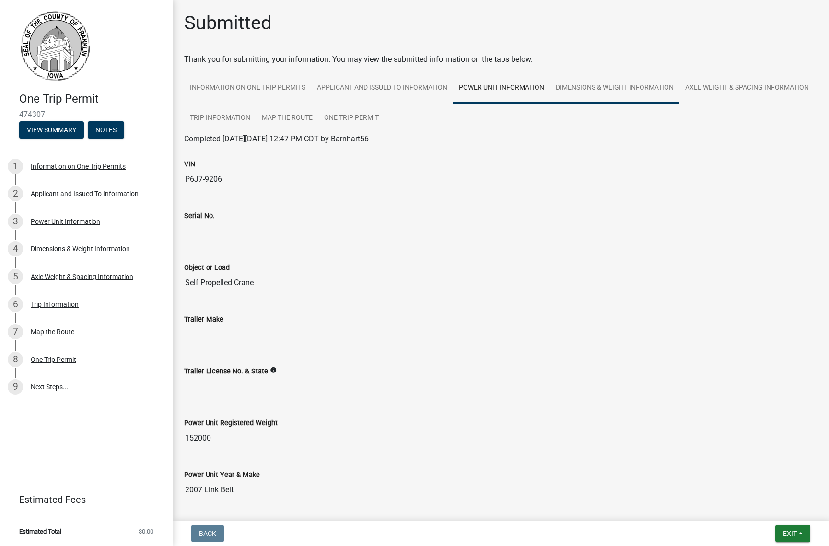
click at [586, 97] on link "Dimensions & Weight Information" at bounding box center [614, 88] width 129 height 31
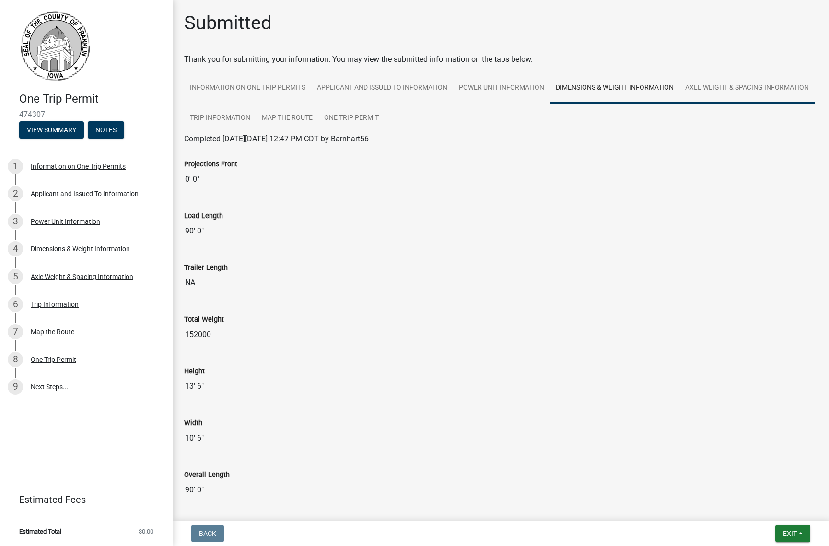
click at [679, 104] on link "Axle Weight & Spacing Information" at bounding box center [746, 88] width 135 height 31
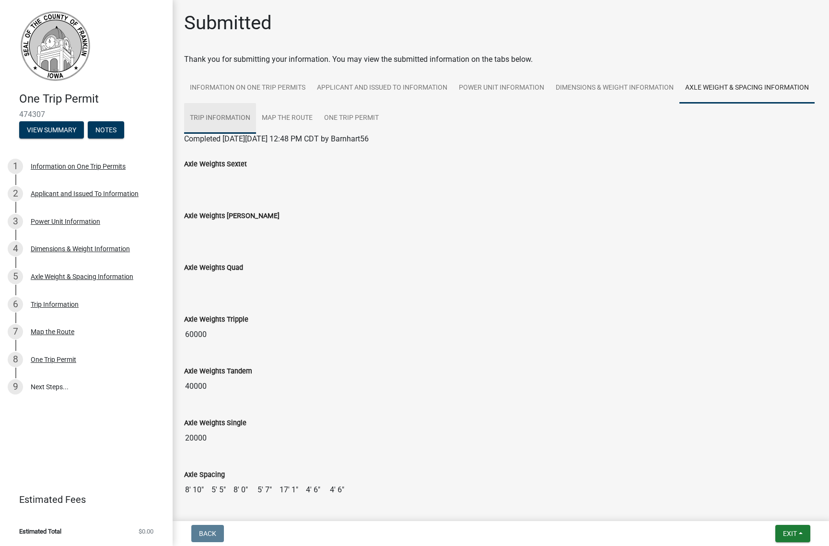
click at [256, 116] on link "Trip Information" at bounding box center [220, 118] width 72 height 31
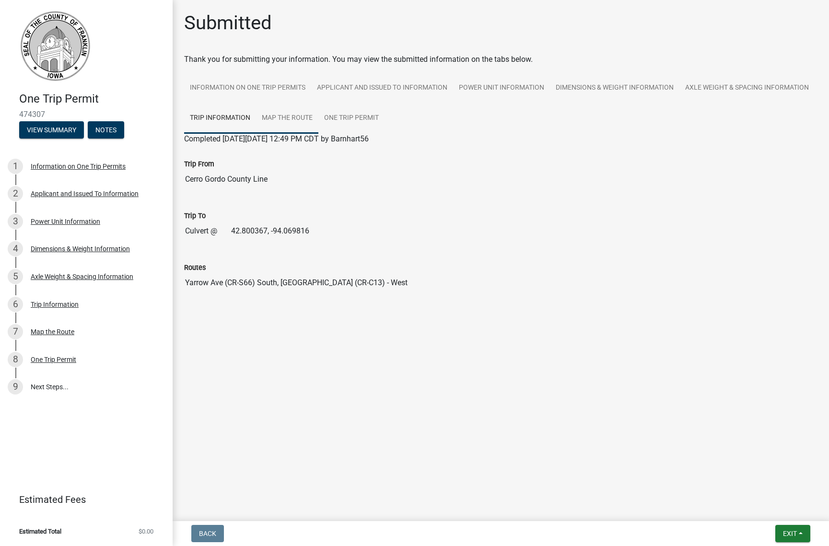
click at [299, 117] on link "Map the Route" at bounding box center [287, 118] width 62 height 31
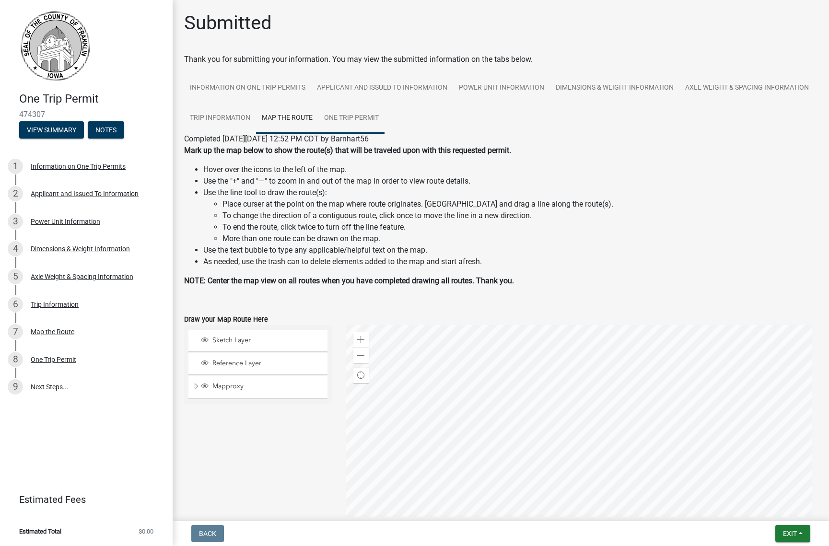
click at [385, 120] on link "One Trip Permit" at bounding box center [351, 118] width 66 height 31
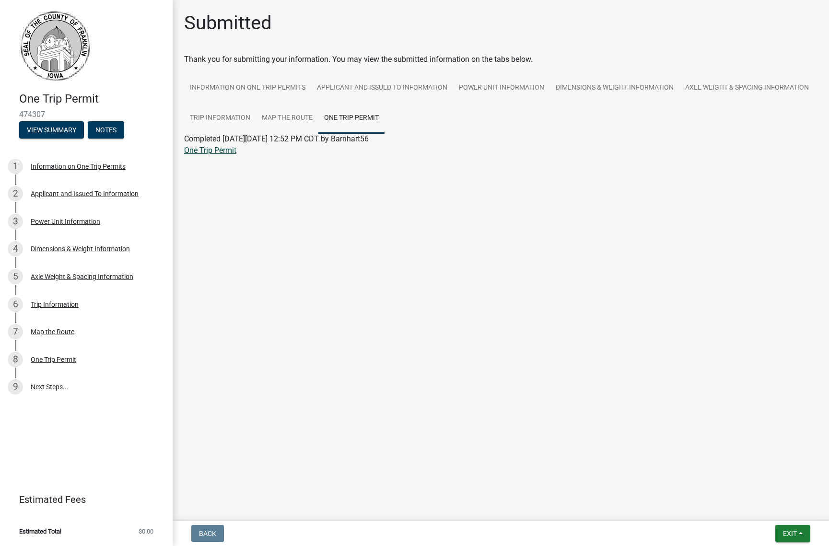
click at [222, 152] on link "One Trip Permit" at bounding box center [210, 150] width 52 height 9
click at [280, 92] on link "Information on One Trip Permits" at bounding box center [247, 88] width 127 height 31
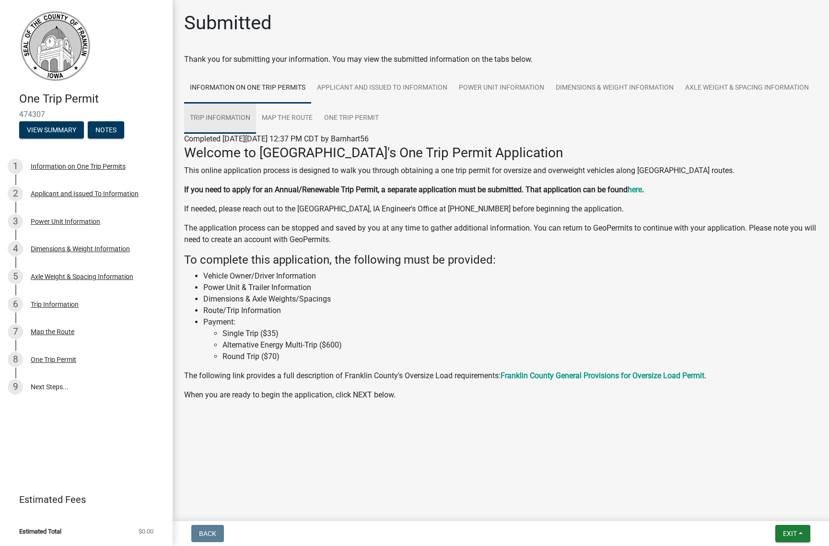
click at [237, 117] on link "Trip Information" at bounding box center [220, 118] width 72 height 31
